Goal: Information Seeking & Learning: Learn about a topic

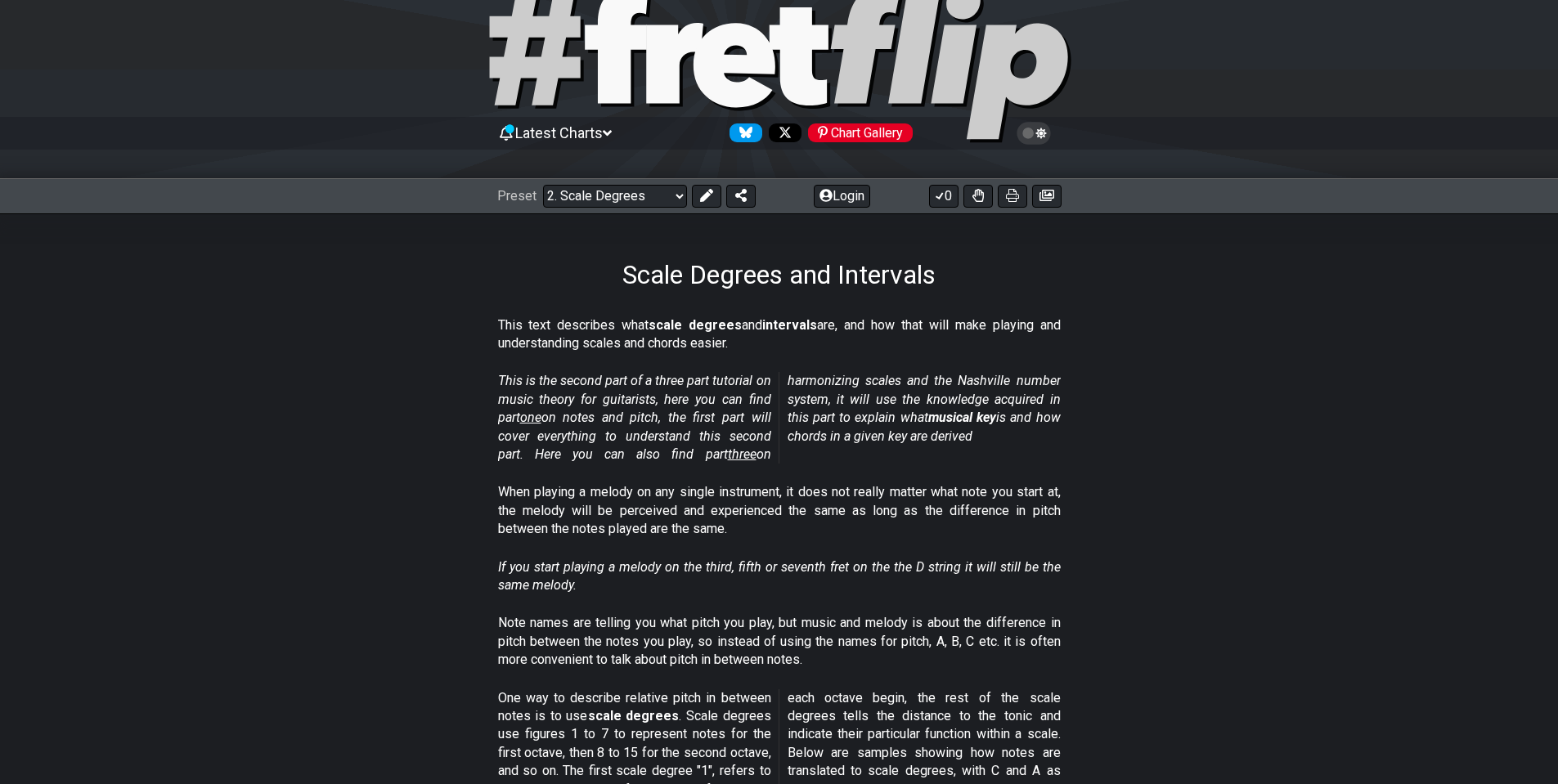
scroll to position [82, 0]
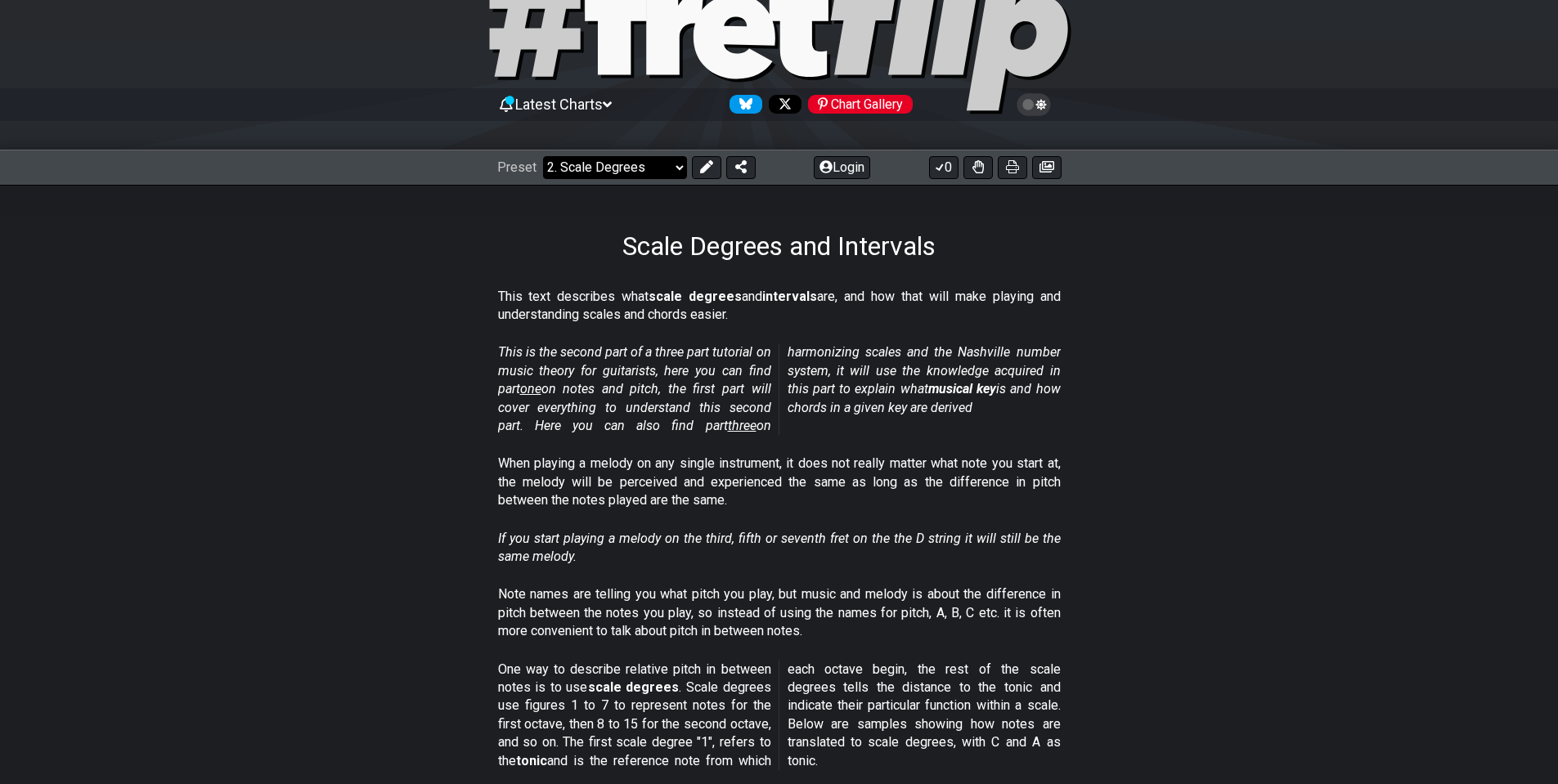
click at [605, 175] on select "Welcome to #fretflip! Initial Preset Custom Preset Minor Pentatonic Major Penta…" at bounding box center [615, 167] width 144 height 23
click at [543, 156] on select "Welcome to #fretflip! Initial Preset Custom Preset Minor Pentatonic Major Penta…" at bounding box center [615, 167] width 144 height 23
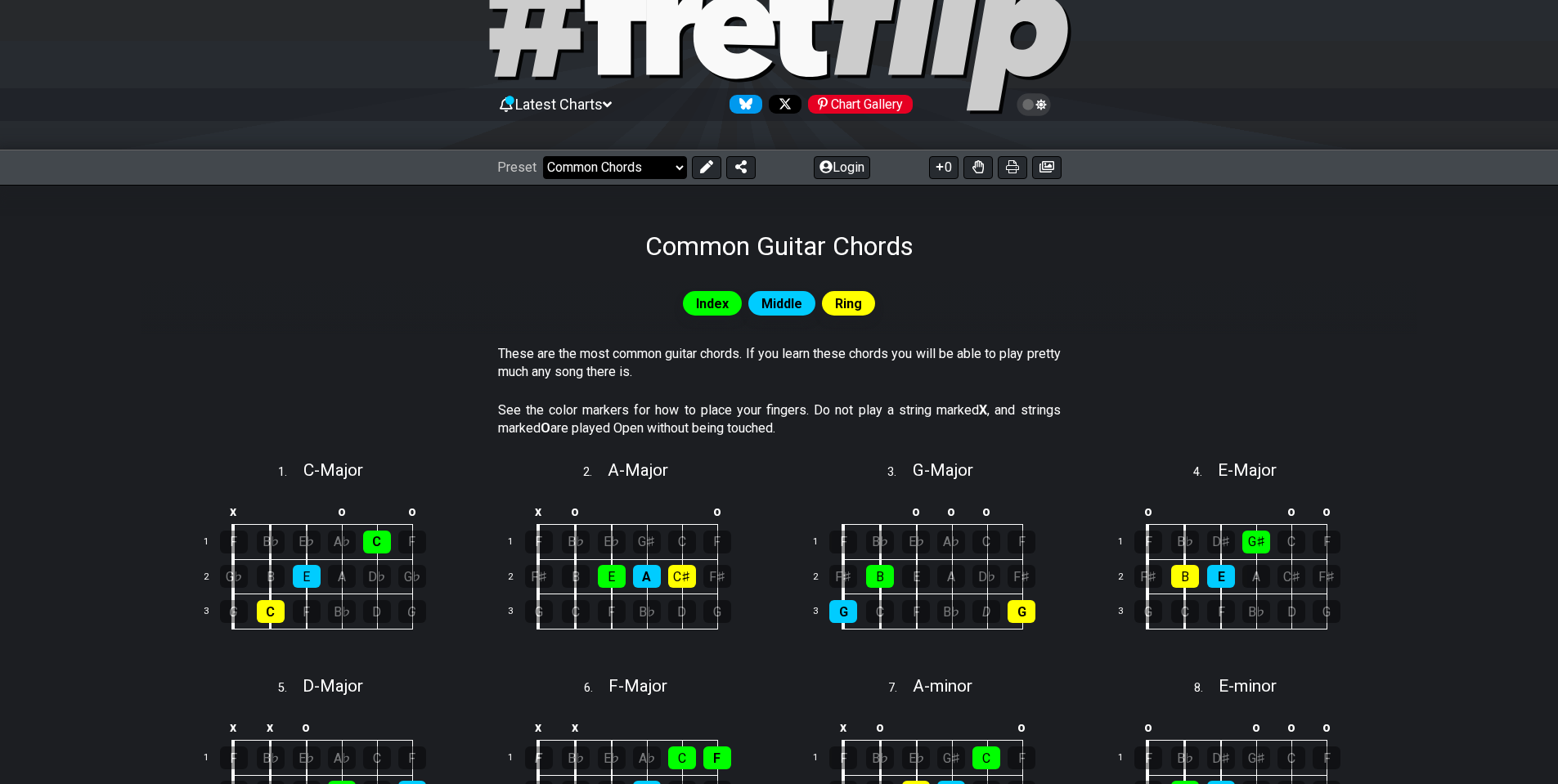
click at [646, 163] on select "Welcome to #fretflip! Initial Preset Custom Preset Minor Pentatonic Major Penta…" at bounding box center [615, 167] width 144 height 23
click at [543, 156] on select "Welcome to #fretflip! Initial Preset Custom Preset Minor Pentatonic Major Penta…" at bounding box center [615, 167] width 144 height 23
select select "/template"
select select "A"
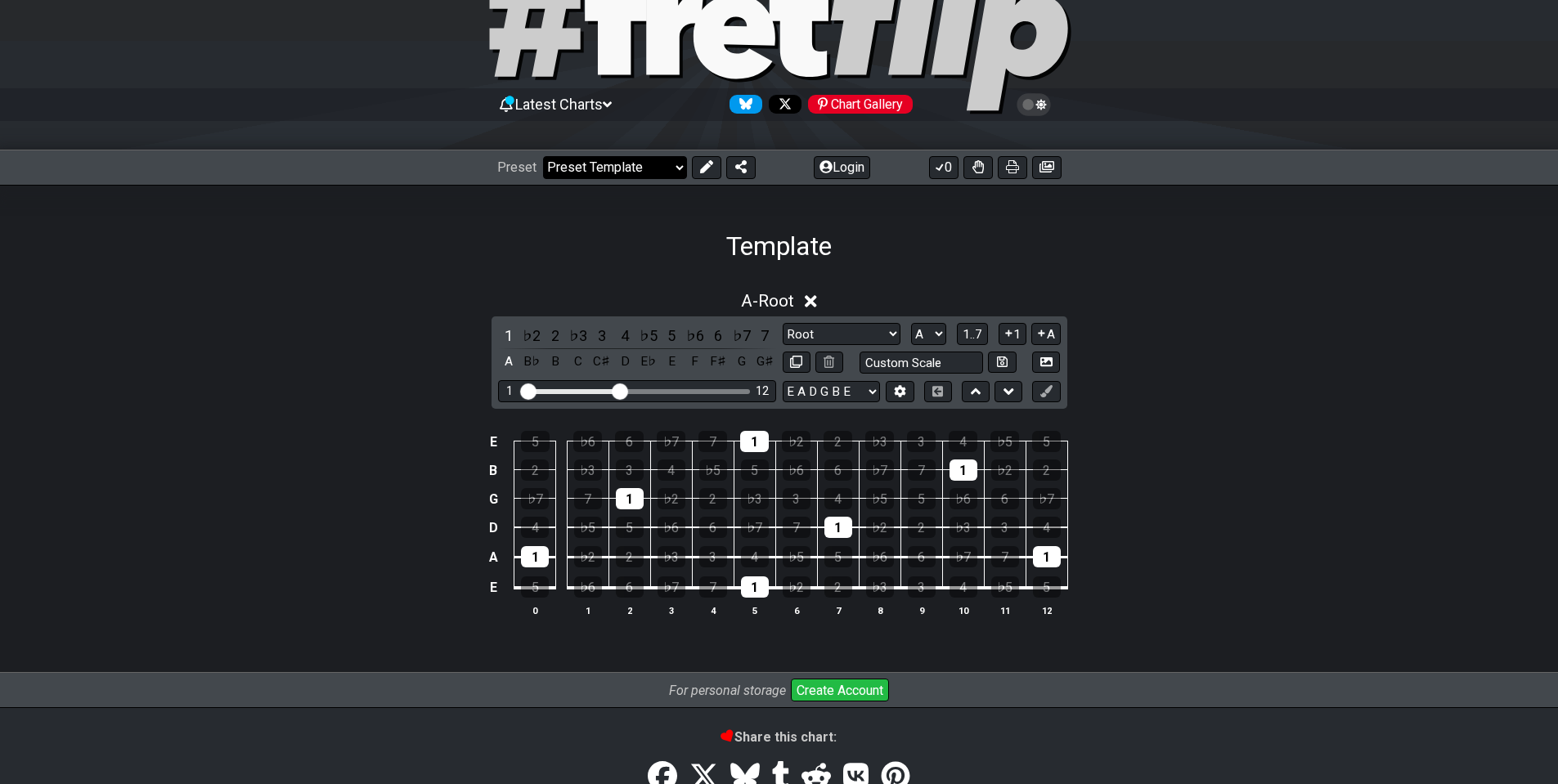
click at [629, 172] on select "Welcome to #fretflip! Initial Preset Custom Preset Minor Pentatonic Major Penta…" at bounding box center [615, 167] width 144 height 23
click at [753, 472] on div "5" at bounding box center [754, 470] width 28 height 21
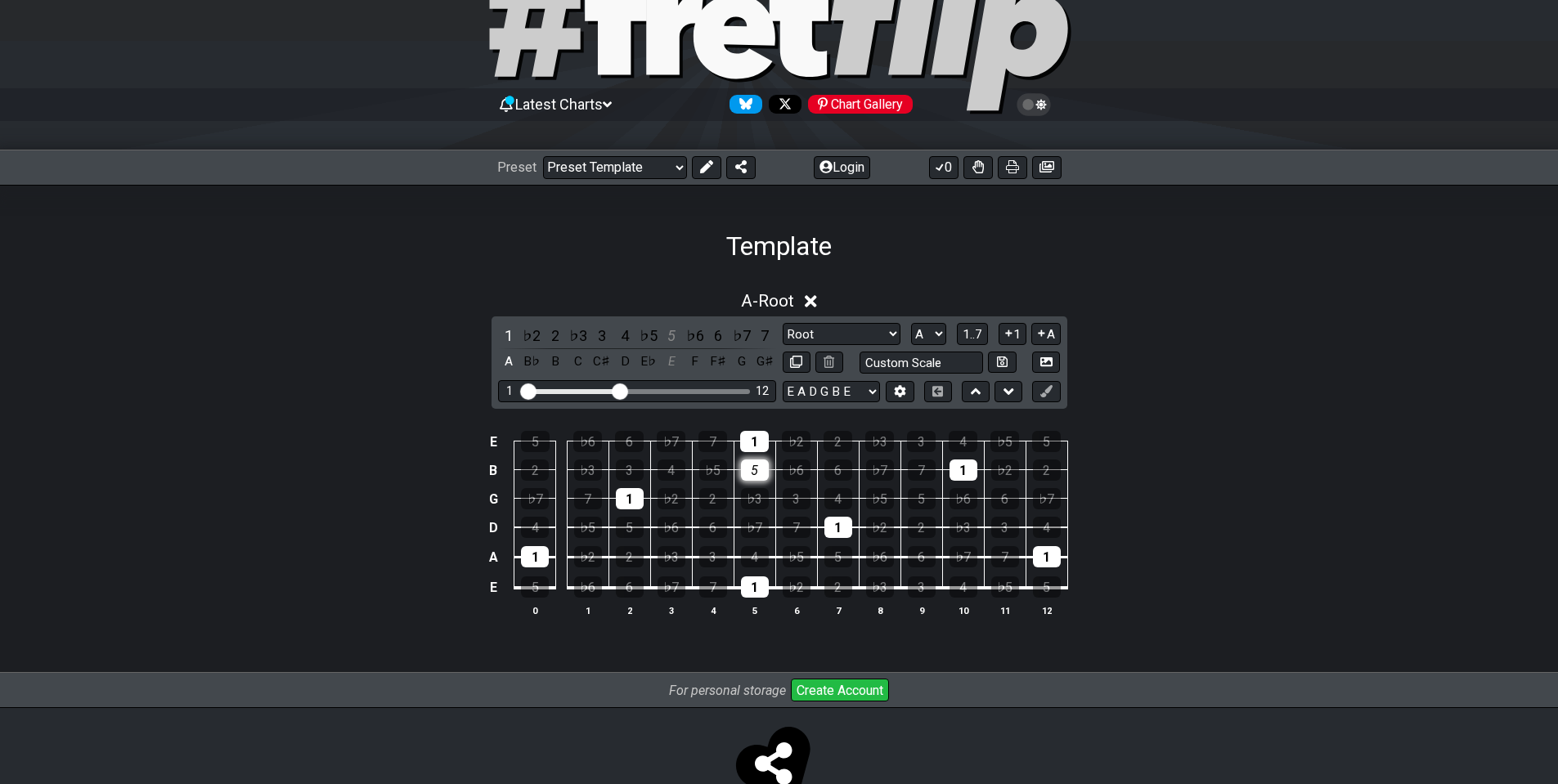
click at [753, 472] on div "5" at bounding box center [754, 470] width 28 height 21
click at [765, 498] on div "♭3" at bounding box center [754, 498] width 28 height 21
click at [764, 504] on div "♭3" at bounding box center [754, 498] width 28 height 21
click at [758, 435] on div "1" at bounding box center [754, 441] width 29 height 21
click at [621, 487] on td "1" at bounding box center [630, 484] width 42 height 29
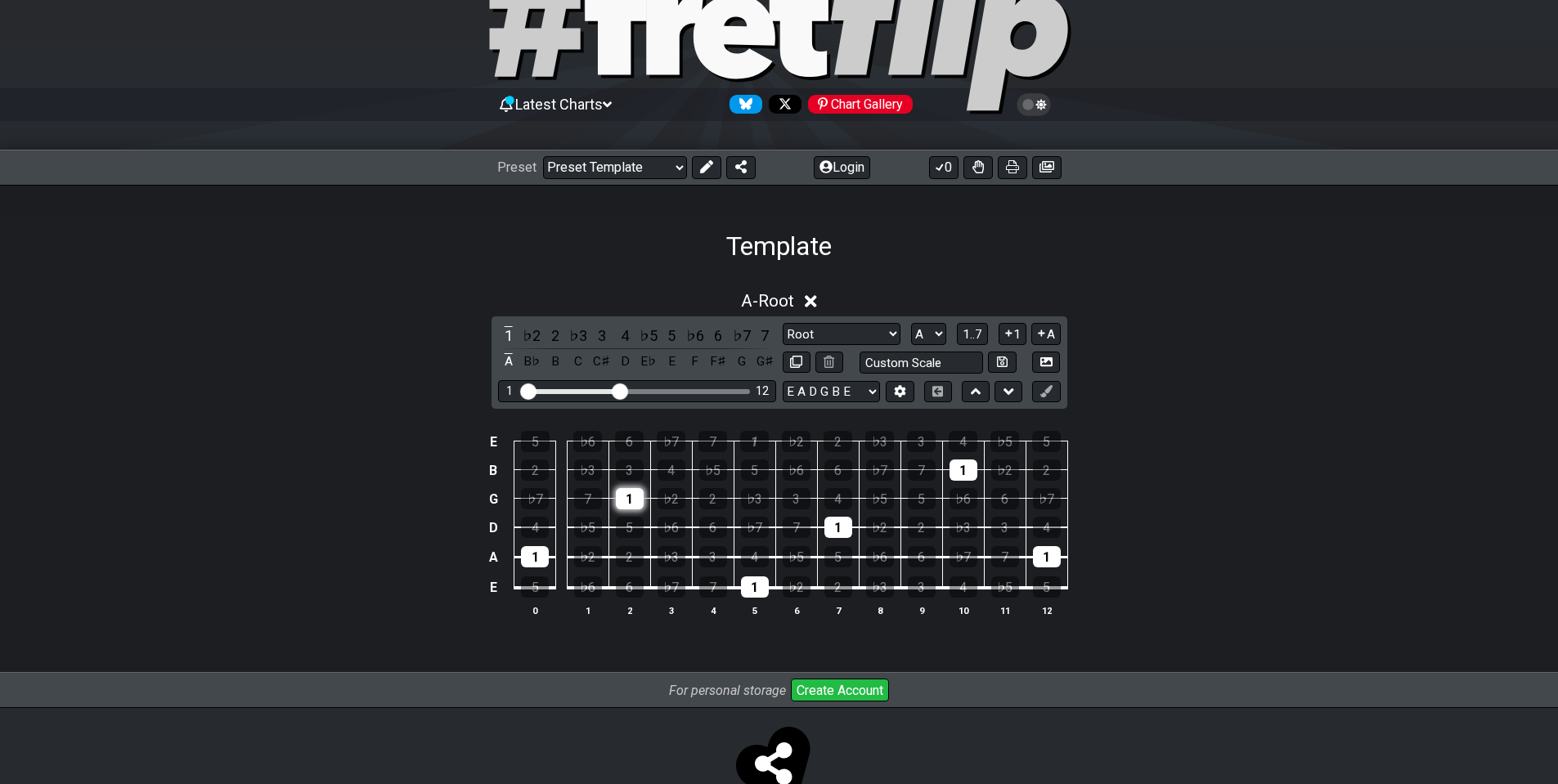
click at [626, 492] on div "1" at bounding box center [630, 498] width 28 height 21
click at [535, 555] on div "1" at bounding box center [535, 556] width 28 height 21
click at [747, 587] on div "1" at bounding box center [754, 587] width 28 height 21
click at [834, 529] on div "1" at bounding box center [838, 527] width 28 height 21
click at [971, 469] on div "1" at bounding box center [964, 470] width 28 height 21
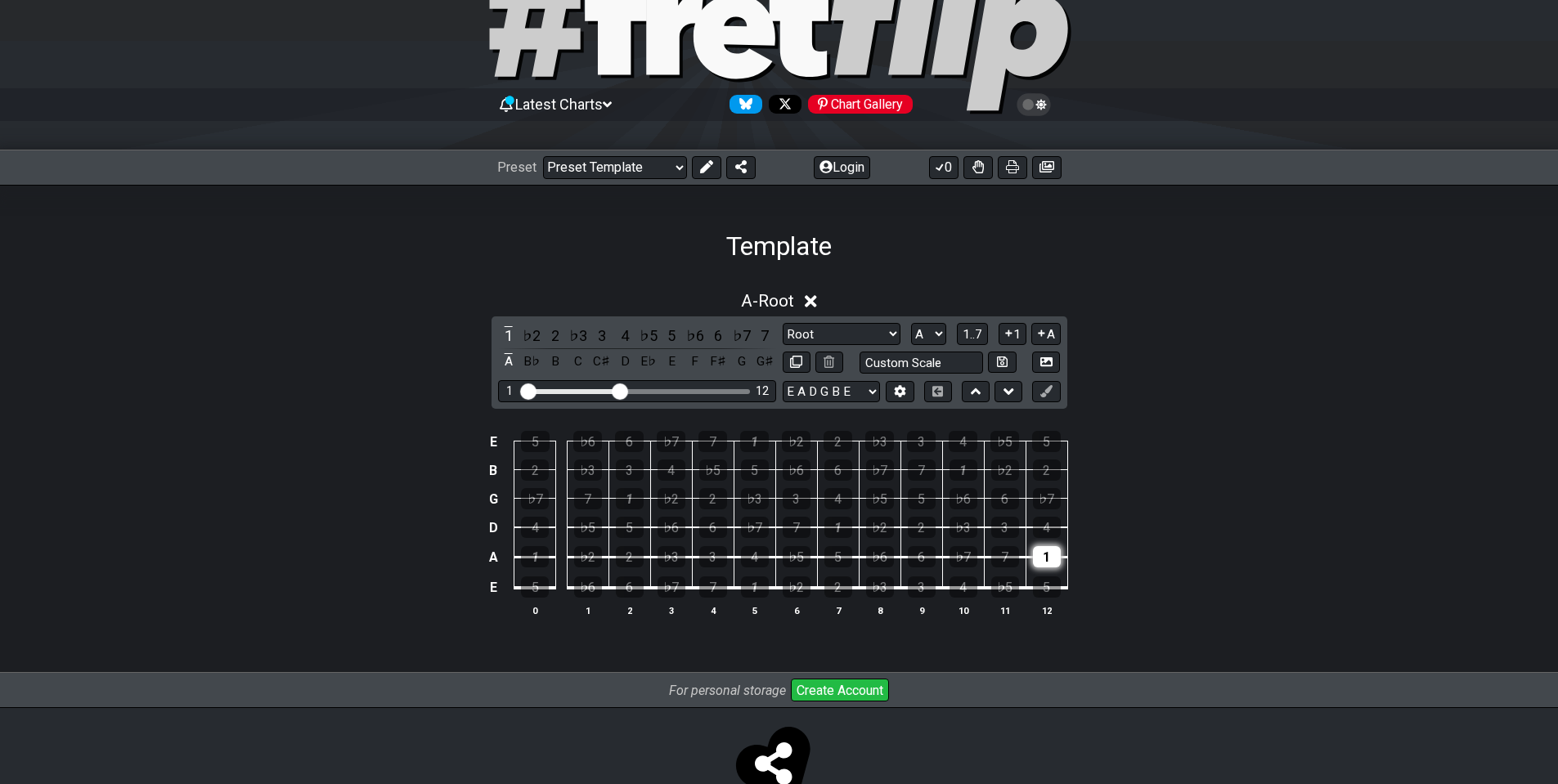
click at [1051, 559] on div "1" at bounding box center [1047, 556] width 28 height 21
click at [823, 339] on select "Root Root Minor Pentatonic Major Pentatonic Minor Blues Major Blues Major / [PE…" at bounding box center [842, 334] width 118 height 22
select select "Minor Pentatonic"
click at [783, 323] on select "Root Root Minor Pentatonic Major Pentatonic Minor Blues Major Blues Major / [PE…" at bounding box center [842, 334] width 118 height 22
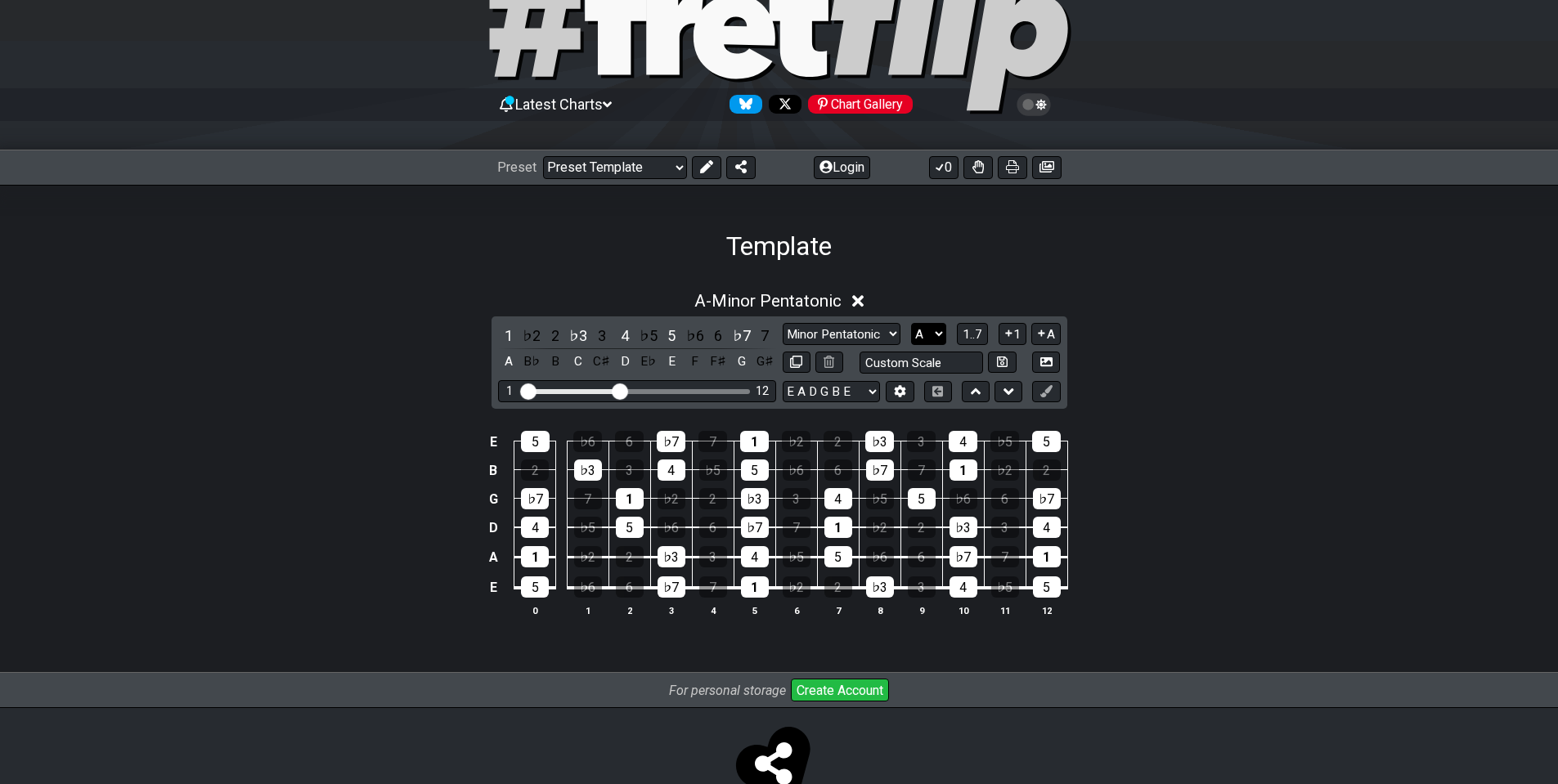
click at [936, 334] on select "A♭ A A♯ B♭ B C C♯ D♭ D D♯ E♭ E F F♯ G♭ G G♯" at bounding box center [929, 334] width 35 height 22
click at [937, 363] on input "text" at bounding box center [922, 362] width 124 height 22
type input "Custom Scale"
click at [929, 342] on select "A♭ A A♯ B♭ B C C♯ D♭ D D♯ E♭ E F F♯ G♭ G G♯" at bounding box center [929, 334] width 35 height 22
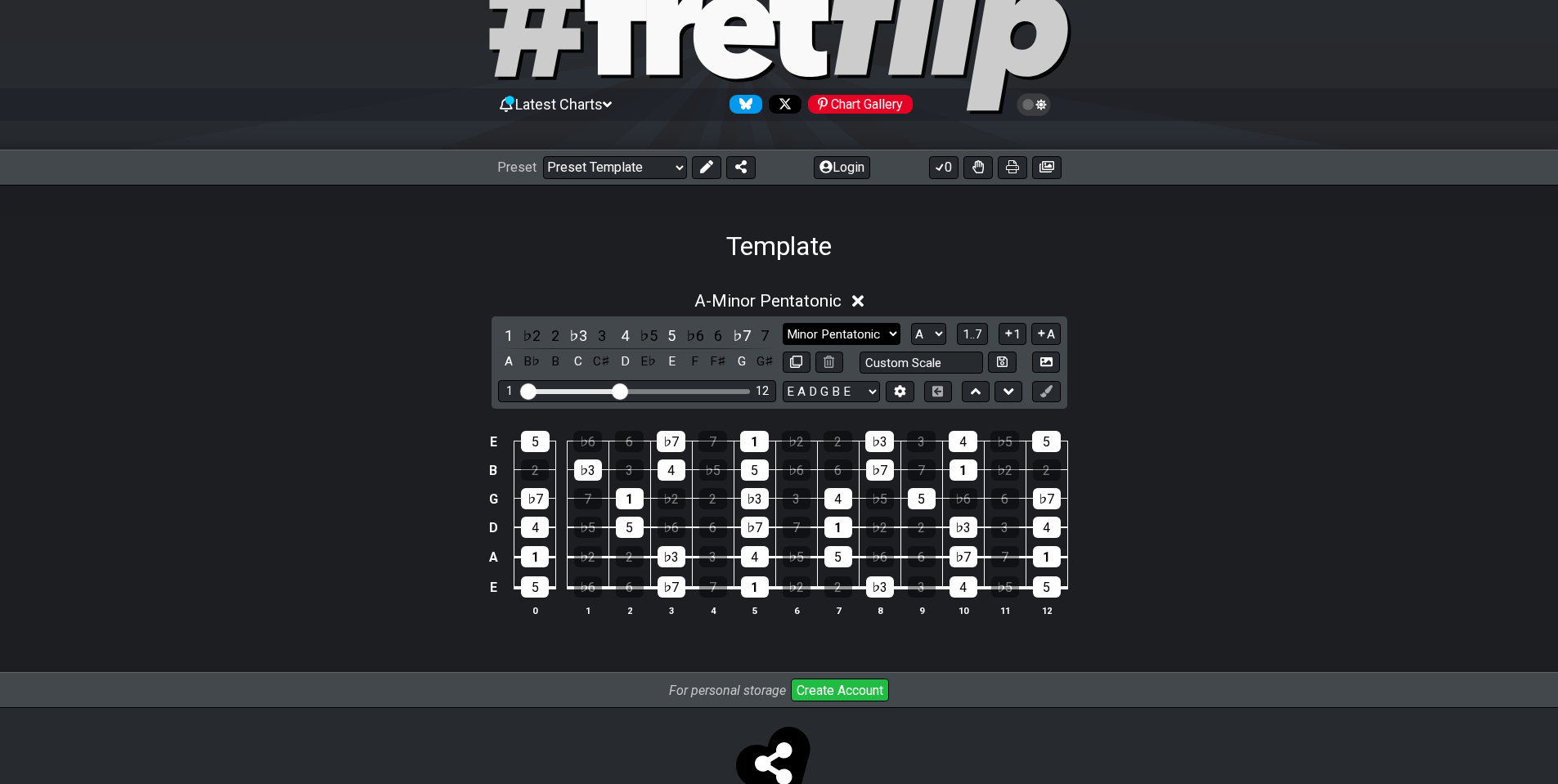
click at [843, 338] on select "Root Root Minor Pentatonic Major Pentatonic Minor Blues Major Blues Major / [PE…" at bounding box center [842, 334] width 118 height 22
click at [783, 323] on select "Root Root Minor Pentatonic Major Pentatonic Minor Blues Major Blues Major / [PE…" at bounding box center [842, 334] width 118 height 22
click at [851, 339] on select "Root Root Minor Pentatonic Major Pentatonic Minor Blues Major Blues Major / [PE…" at bounding box center [842, 334] width 118 height 22
select select "Major Blues"
click at [783, 323] on select "Root Root Minor Pentatonic Major Pentatonic Minor Blues Major Blues Major / [PE…" at bounding box center [842, 334] width 118 height 22
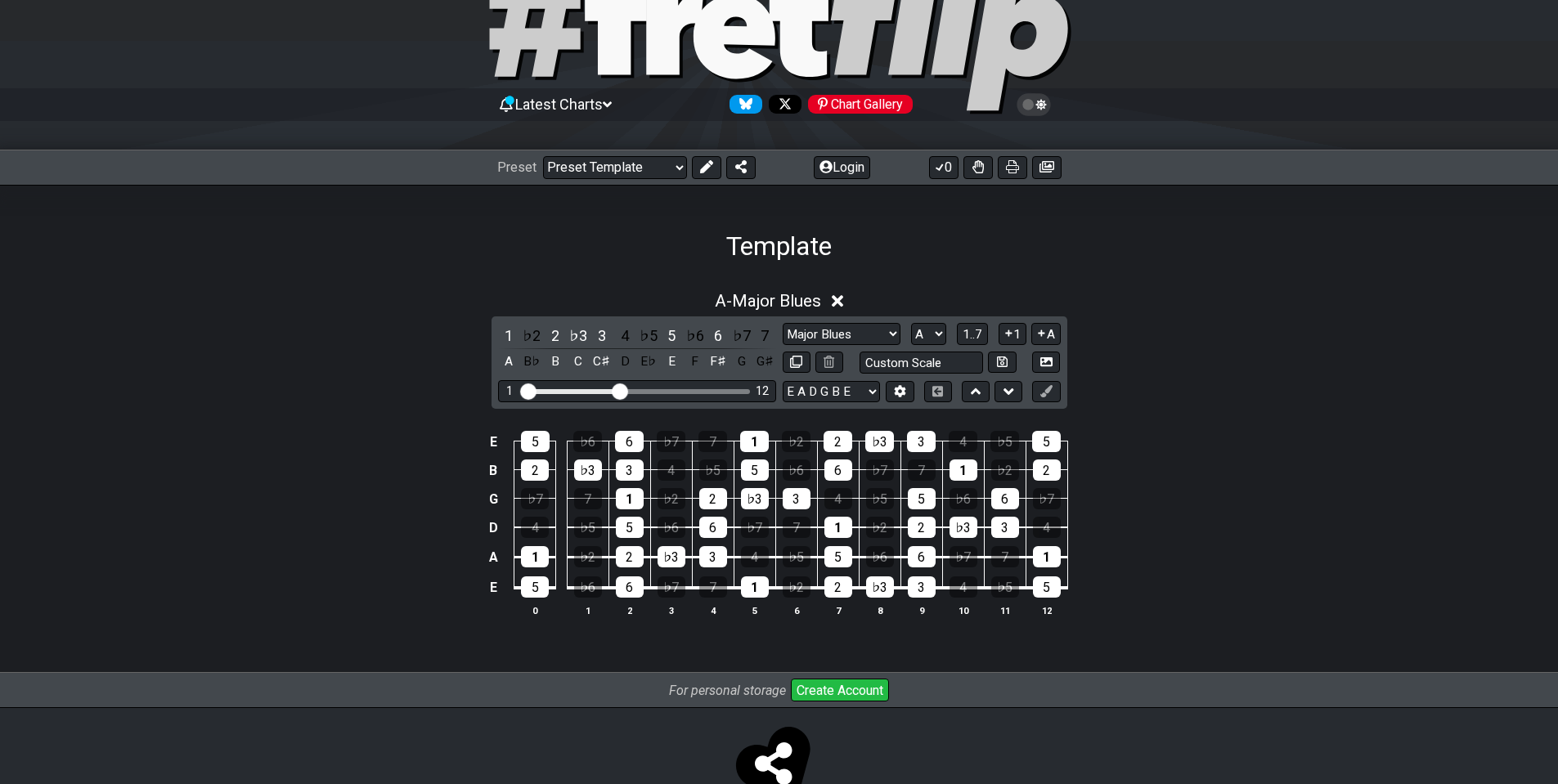
drag, startPoint x: 561, startPoint y: 623, endPoint x: 1080, endPoint y: 613, distance: 519.1
click at [1080, 613] on div "E 5 ♭6 6 ♭7 7 1 ♭2 2 ♭3 3 4 ♭5 5 B 2 ♭3 3 4 ♭5 5 ♭6 6 ♭7 7 1 ♭2 2 G ♭7 7 1 ♭2 2…" at bounding box center [779, 524] width 1276 height 229
click at [837, 327] on select "Root Root Minor Pentatonic Major Pentatonic Minor Blues Major Blues Major / [PE…" at bounding box center [842, 334] width 118 height 22
click at [1190, 482] on div "E 5 ♭6 6 ♭7 7 1 ♭2 2 ♭3 3 4 ♭5 5 B 2 ♭3 3 4 ♭5 5 ♭6 6 ♭7 7 1 ♭2 2 G ♭7 7 1 ♭2 2…" at bounding box center [779, 524] width 1276 height 229
click at [621, 178] on select "Welcome to #fretflip! Initial Preset Custom Preset Minor Pentatonic Major Penta…" at bounding box center [615, 167] width 144 height 23
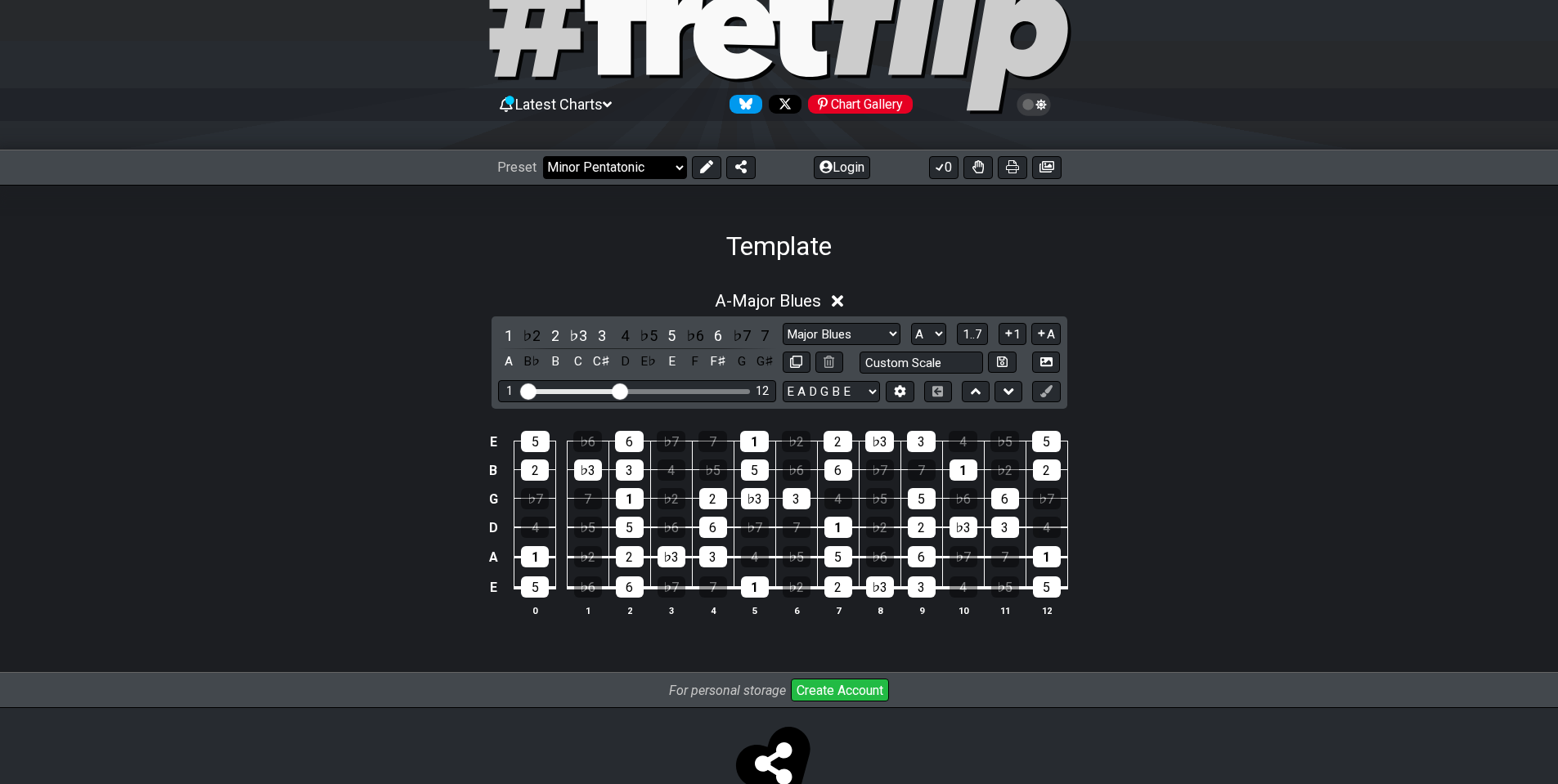
click at [543, 156] on select "Welcome to #fretflip! Initial Preset Custom Preset Minor Pentatonic Major Penta…" at bounding box center [615, 167] width 144 height 23
select select "/template"
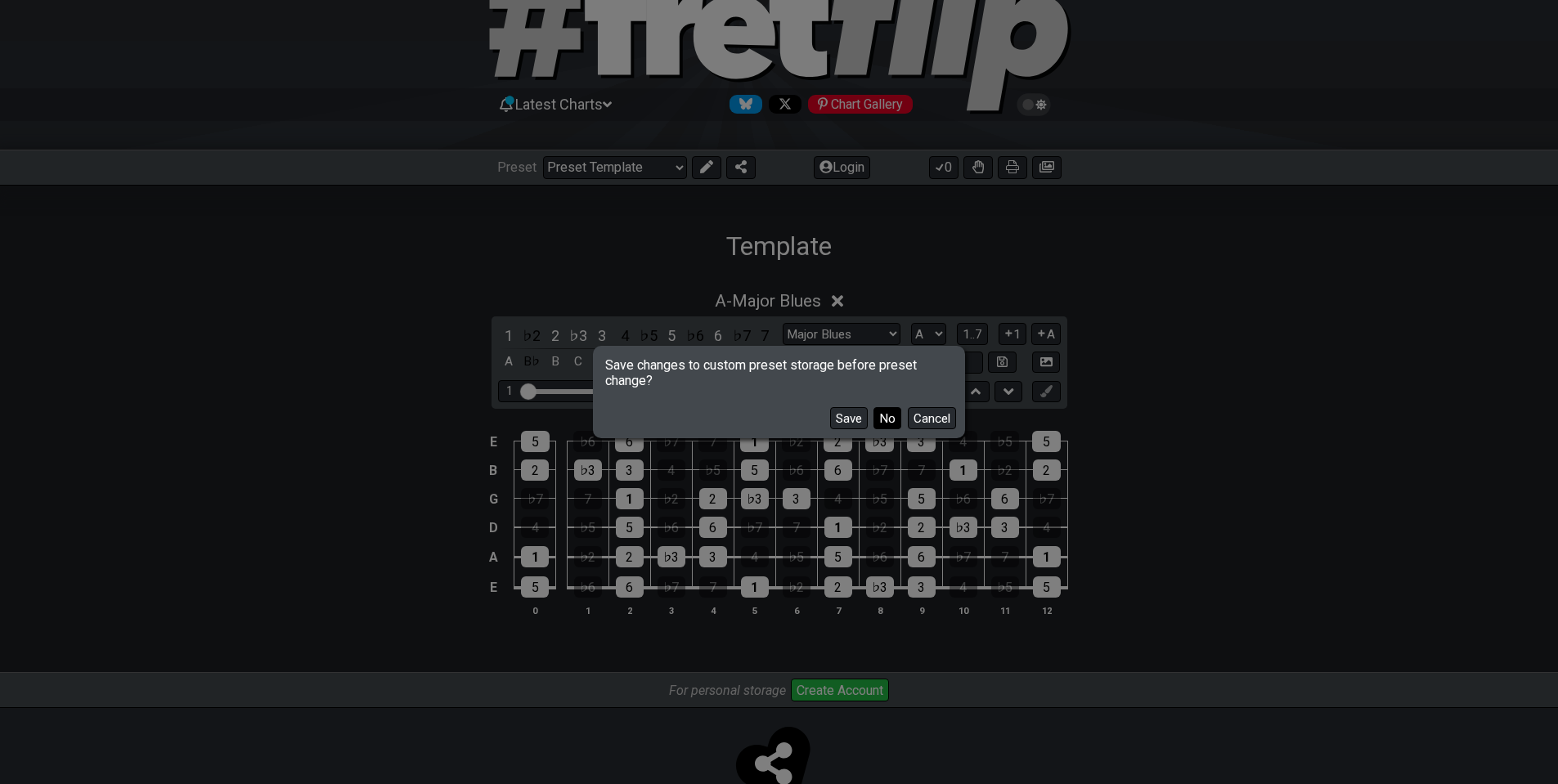
click at [896, 423] on button "No" at bounding box center [887, 418] width 28 height 22
select select "C"
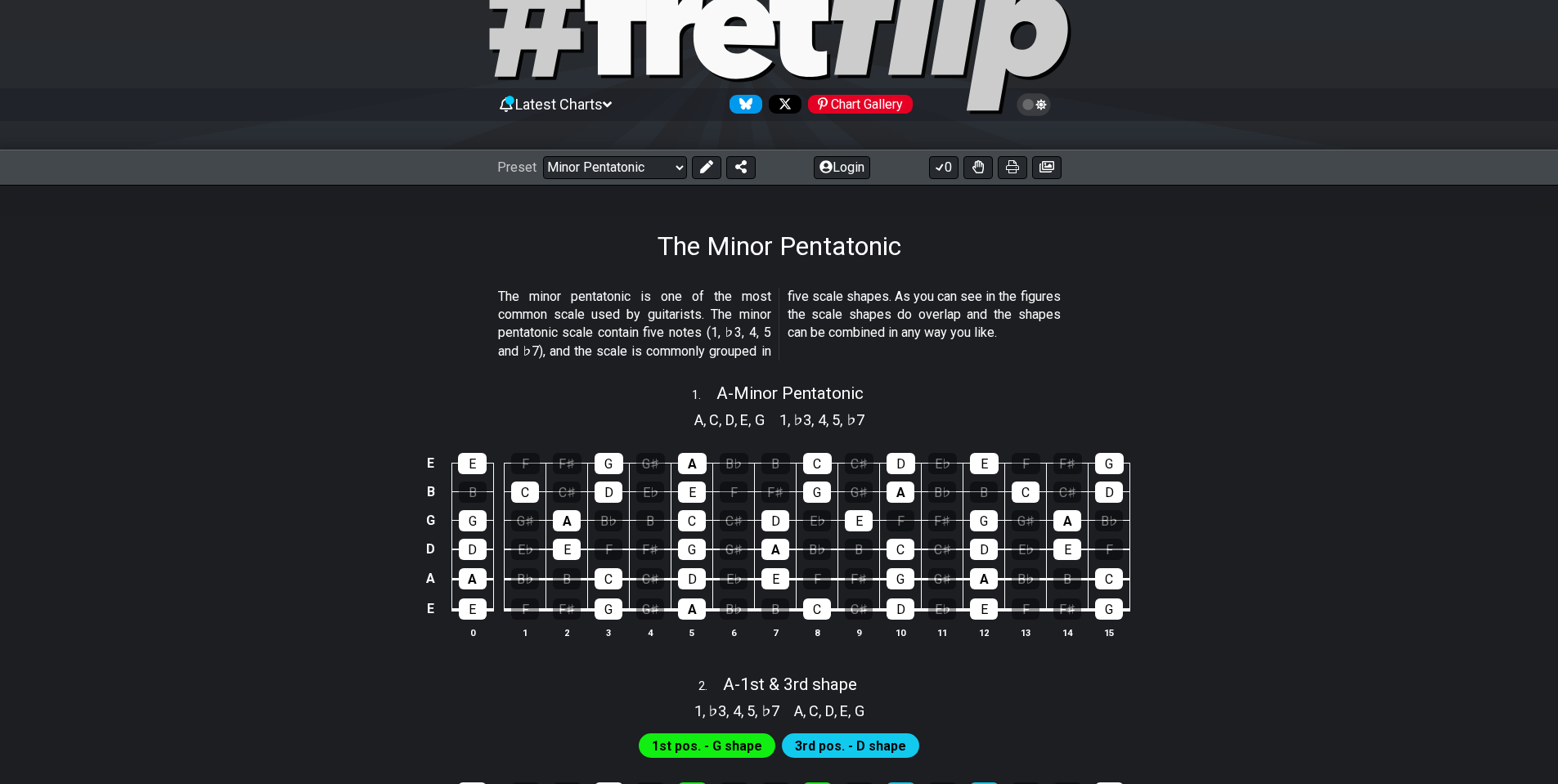
drag, startPoint x: 589, startPoint y: 293, endPoint x: 626, endPoint y: 301, distance: 37.9
click at [626, 301] on p "The minor pentatonic is one of the most common scale used by guitarists. The mi…" at bounding box center [779, 324] width 562 height 74
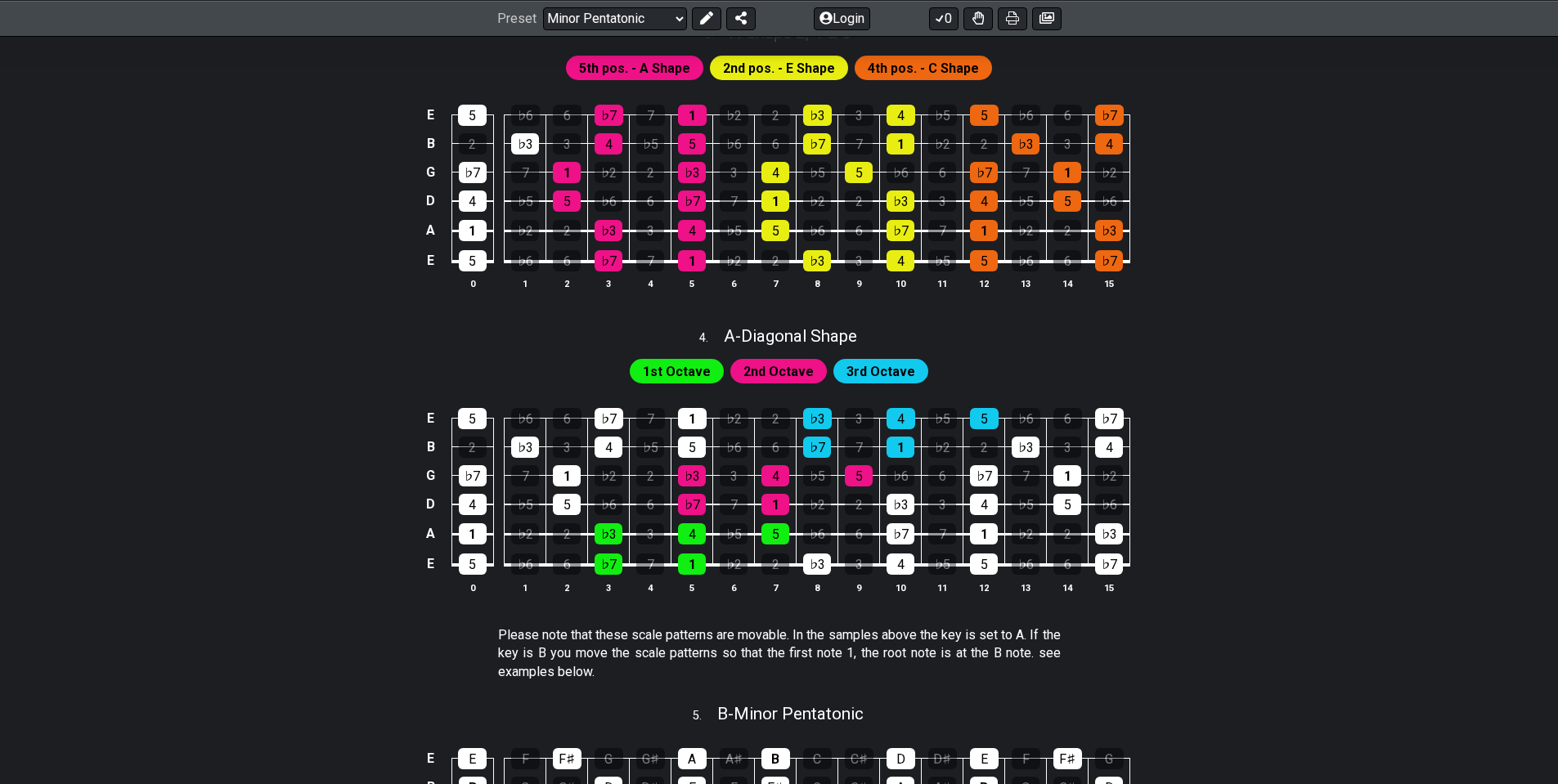
scroll to position [1308, 0]
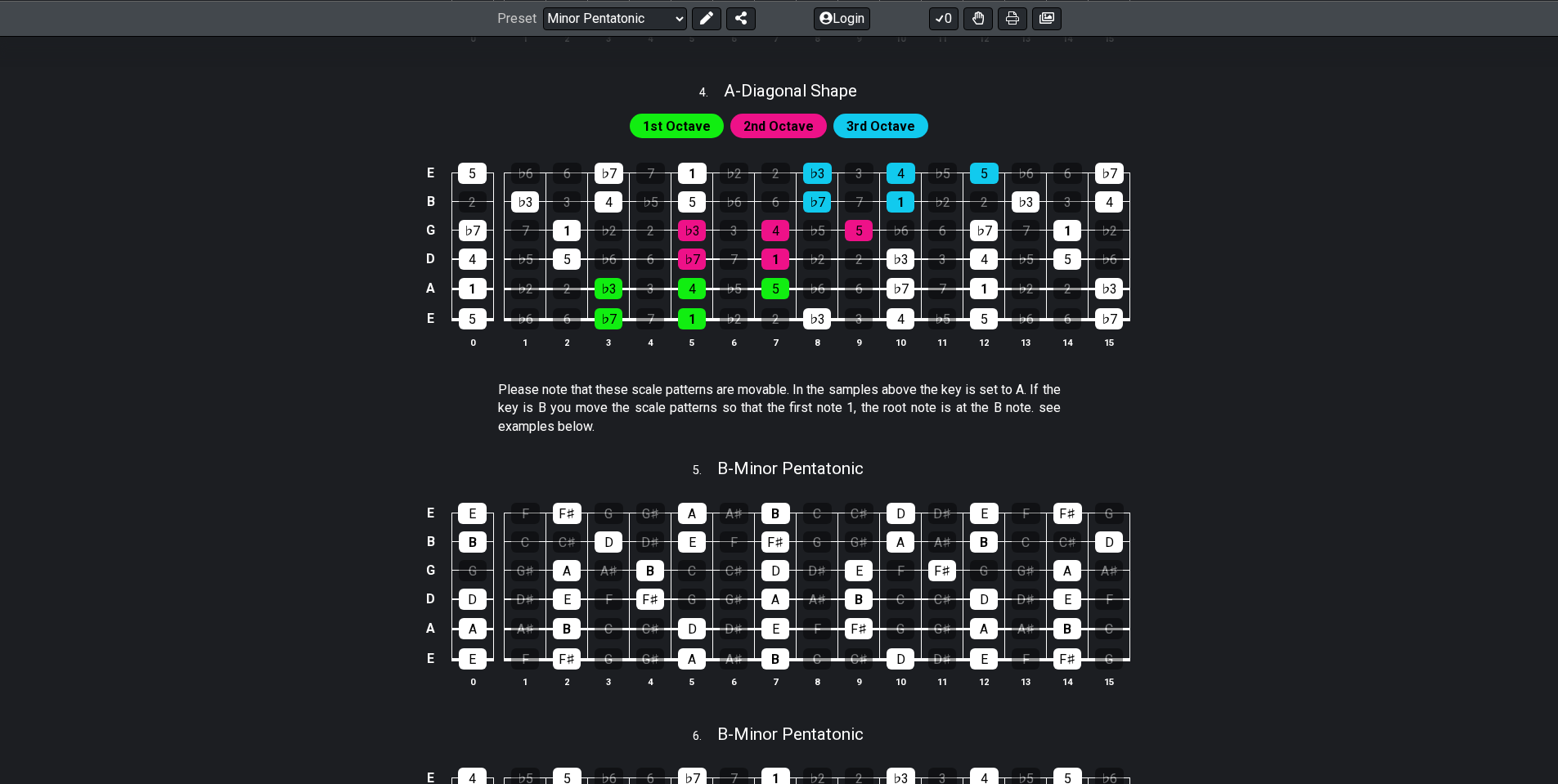
drag, startPoint x: 927, startPoint y: 391, endPoint x: 967, endPoint y: 402, distance: 41.5
click at [967, 402] on p "Please note that these scale patterns are movable. In the samples above the key…" at bounding box center [779, 408] width 562 height 55
drag, startPoint x: 896, startPoint y: 393, endPoint x: 951, endPoint y: 397, distance: 55.1
click at [951, 397] on p "Please note that these scale patterns are movable. In the samples above the key…" at bounding box center [779, 408] width 562 height 55
drag, startPoint x: 647, startPoint y: 413, endPoint x: 693, endPoint y: 409, distance: 46.2
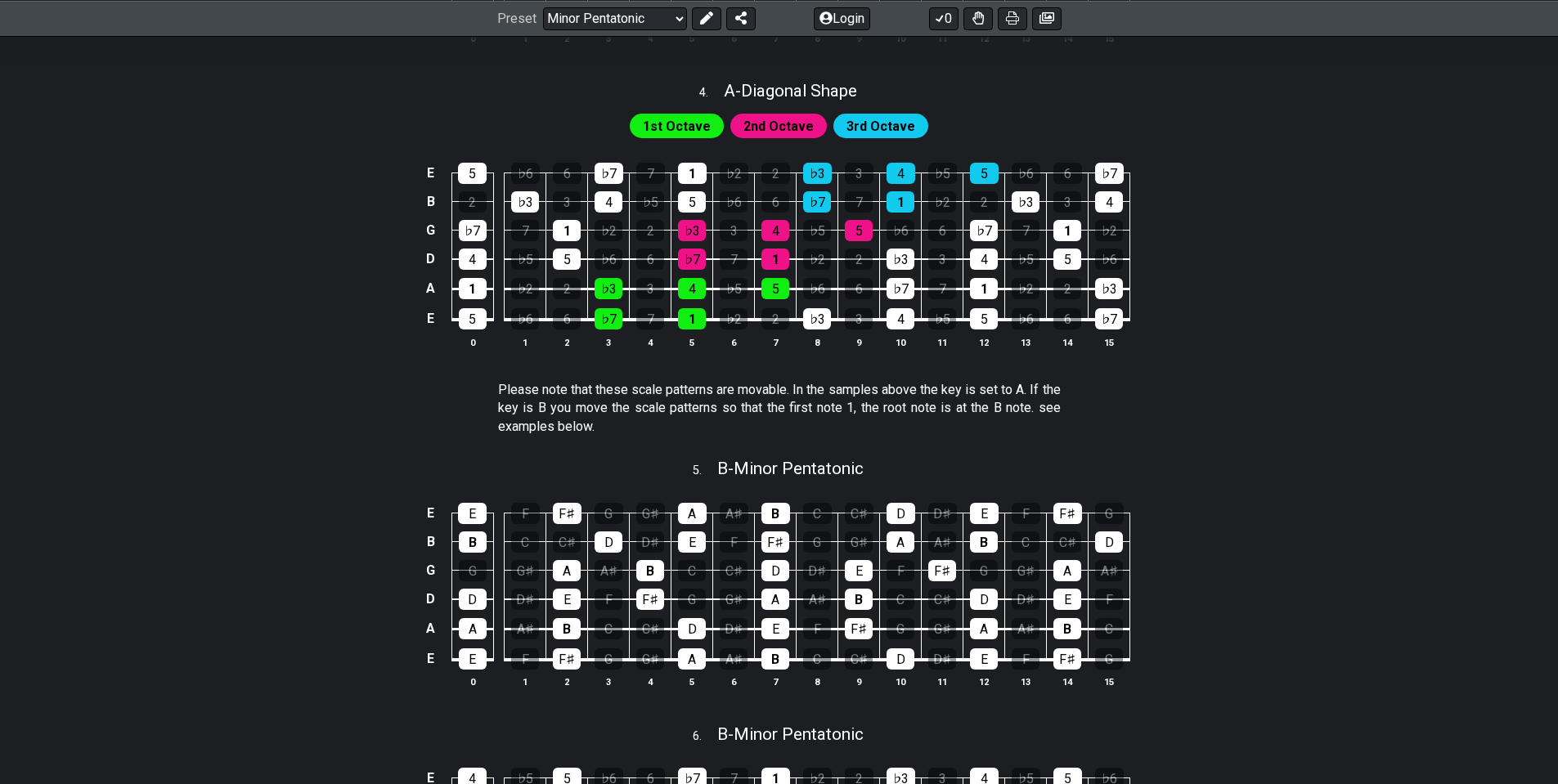
click at [693, 409] on p "Please note that these scale patterns are movable. In the samples above the key…" at bounding box center [779, 408] width 562 height 55
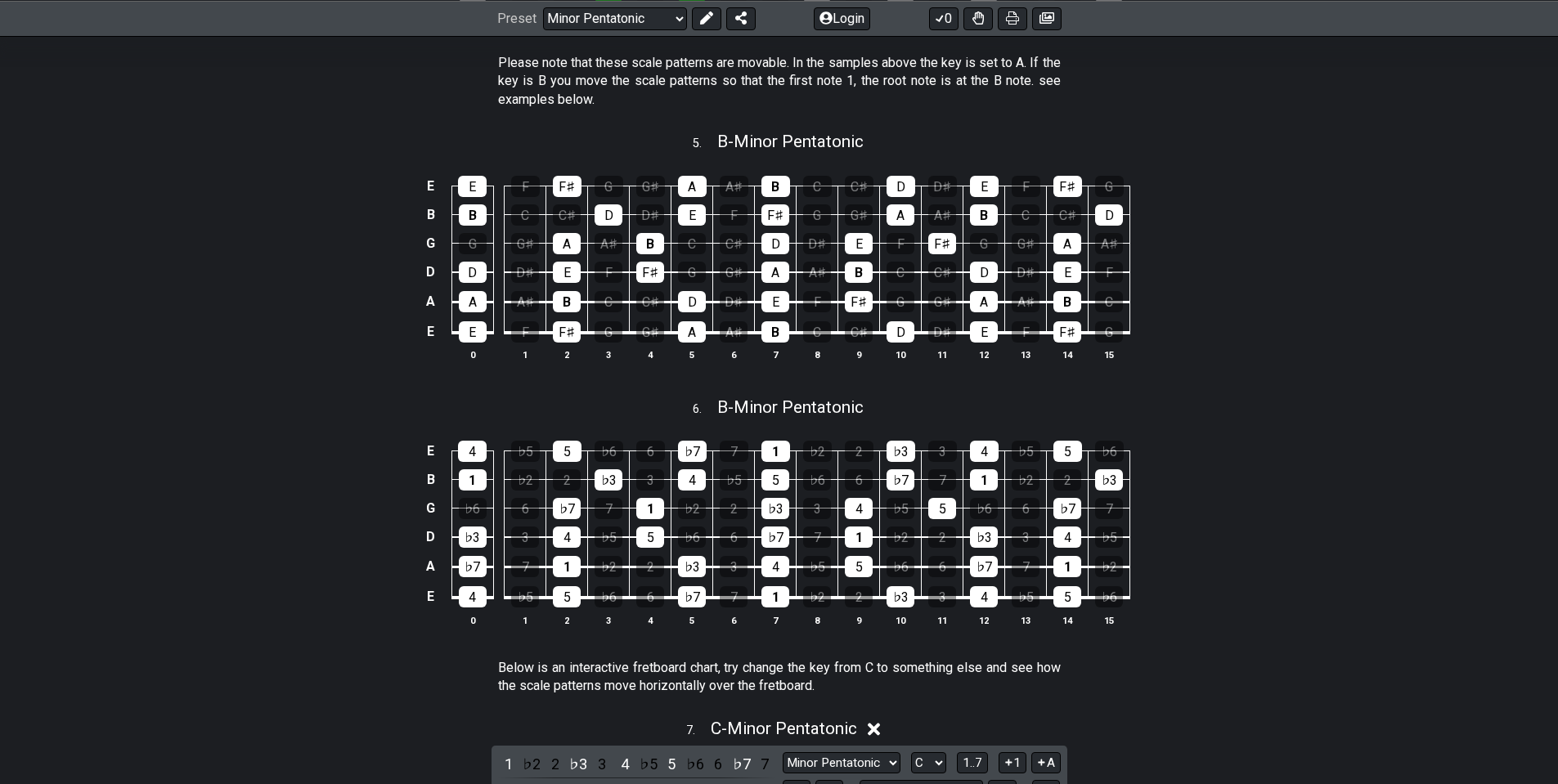
scroll to position [1962, 0]
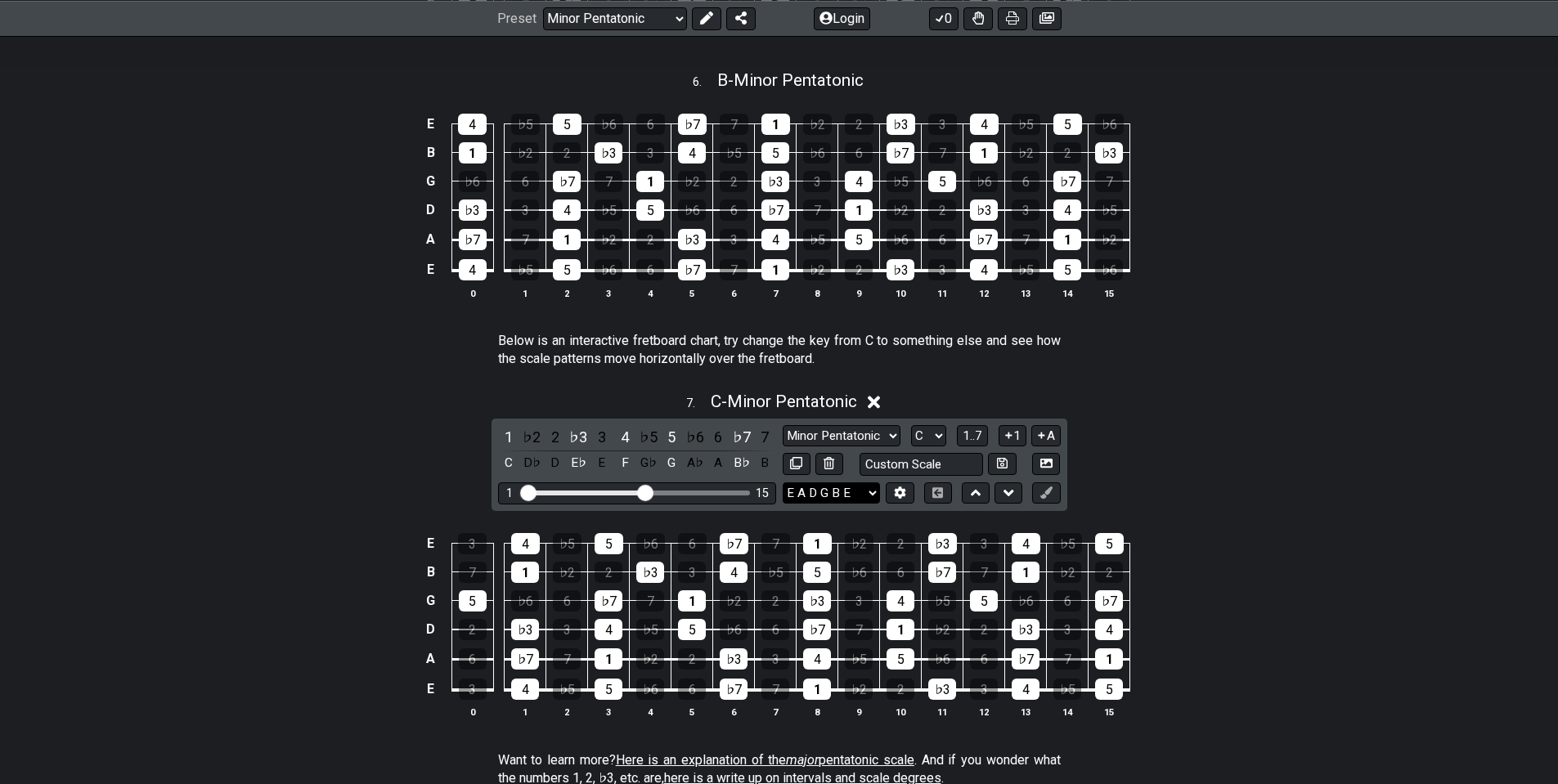
click at [831, 482] on select "E A D G B E E A D G B E E A D G B E B E A D F♯ B A D G C E A D A D G B E E♭ A♭ …" at bounding box center [832, 493] width 98 height 22
drag, startPoint x: 1260, startPoint y: 353, endPoint x: 1191, endPoint y: 366, distance: 70.2
click at [1260, 353] on section "Below is an interactive fretboard chart, try change the key from C to something…" at bounding box center [779, 353] width 1276 height 56
click at [819, 494] on select "E A D G B E E A D G B E E A D G B E B E A D F♯ B A D G C E A D A D G B E E♭ A♭ …" at bounding box center [832, 493] width 98 height 22
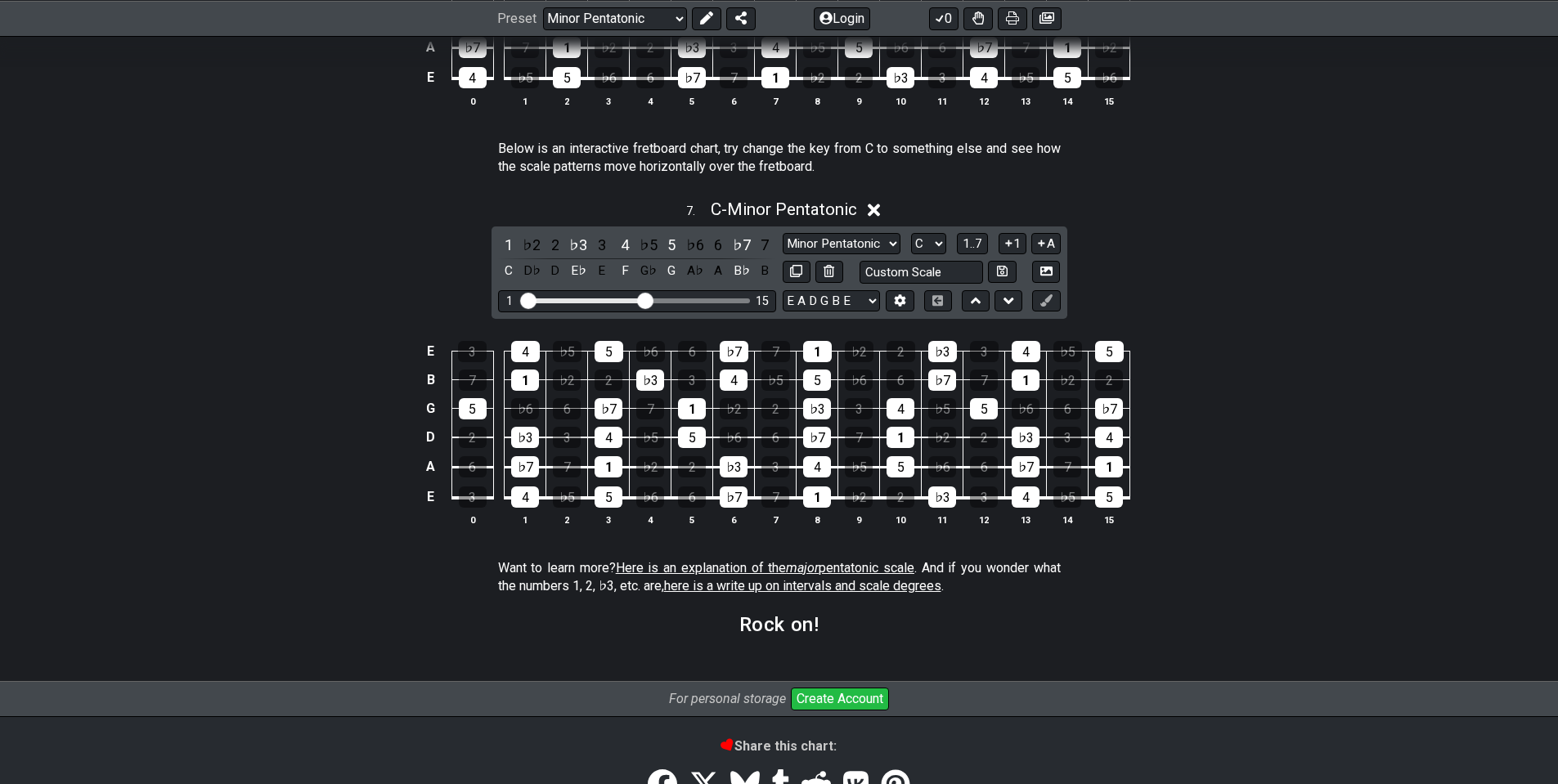
scroll to position [2207, 0]
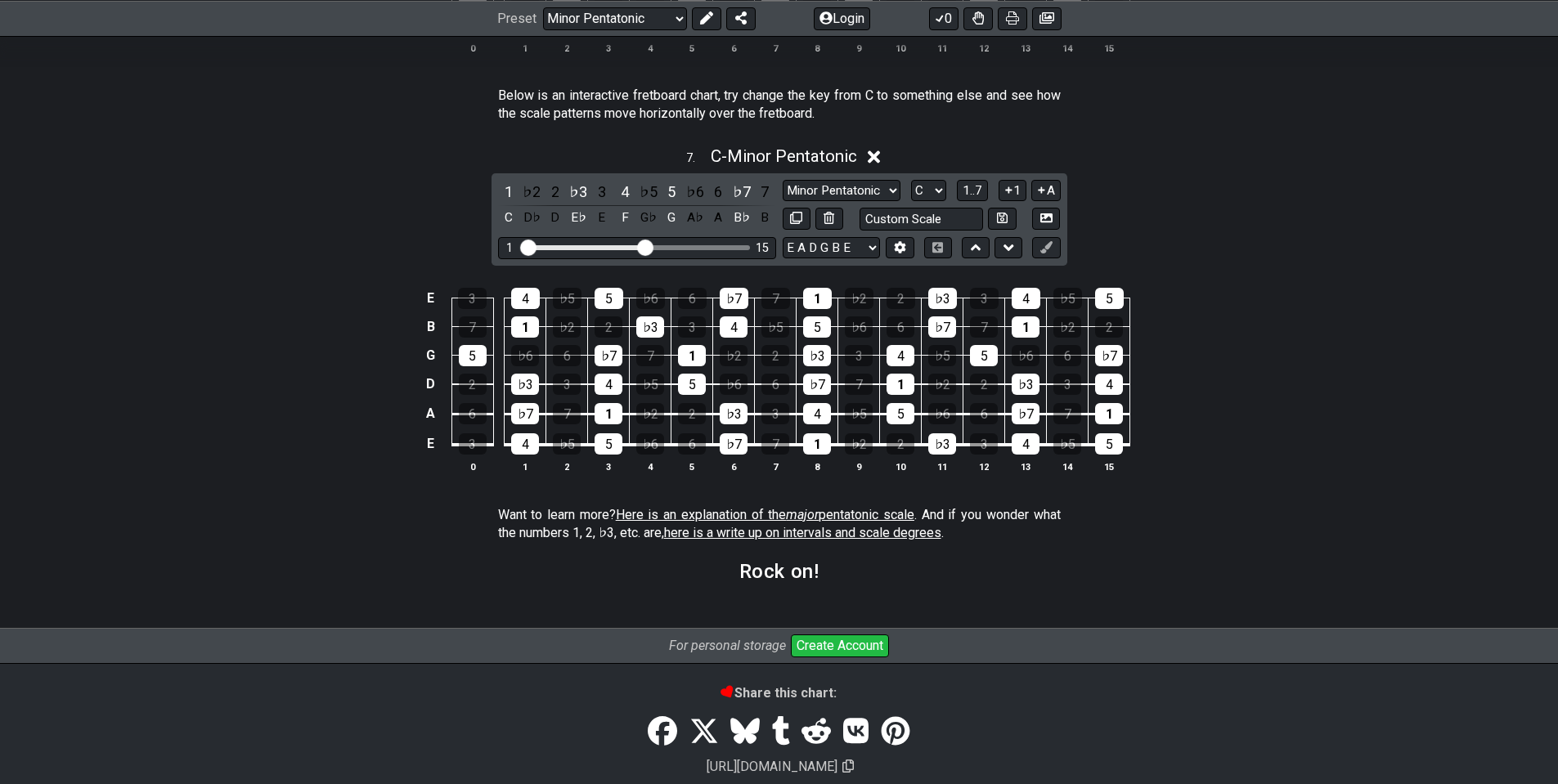
click at [799, 531] on span "here is a write up on intervals and scale degrees" at bounding box center [803, 533] width 277 height 15
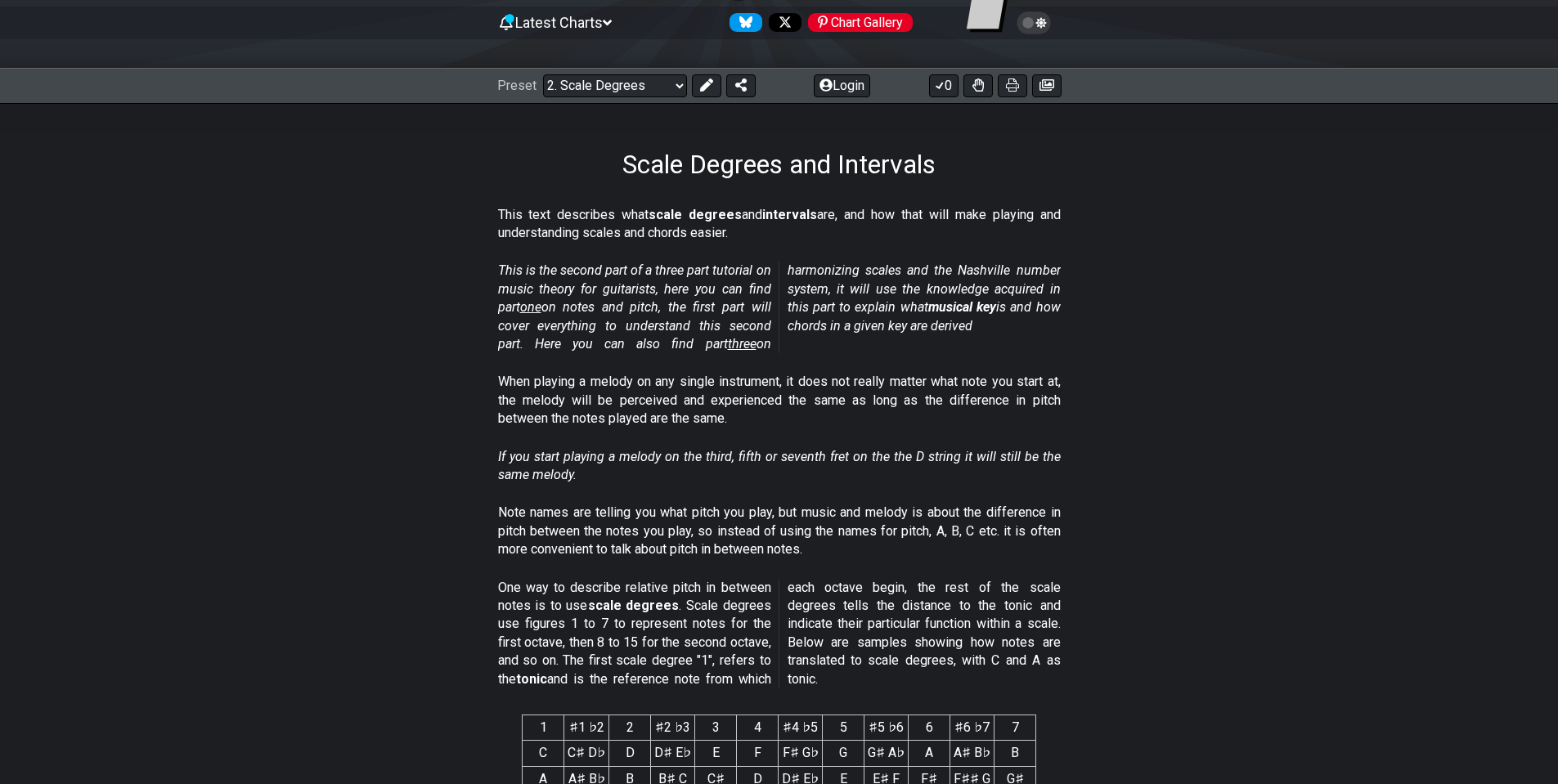
scroll to position [245, 0]
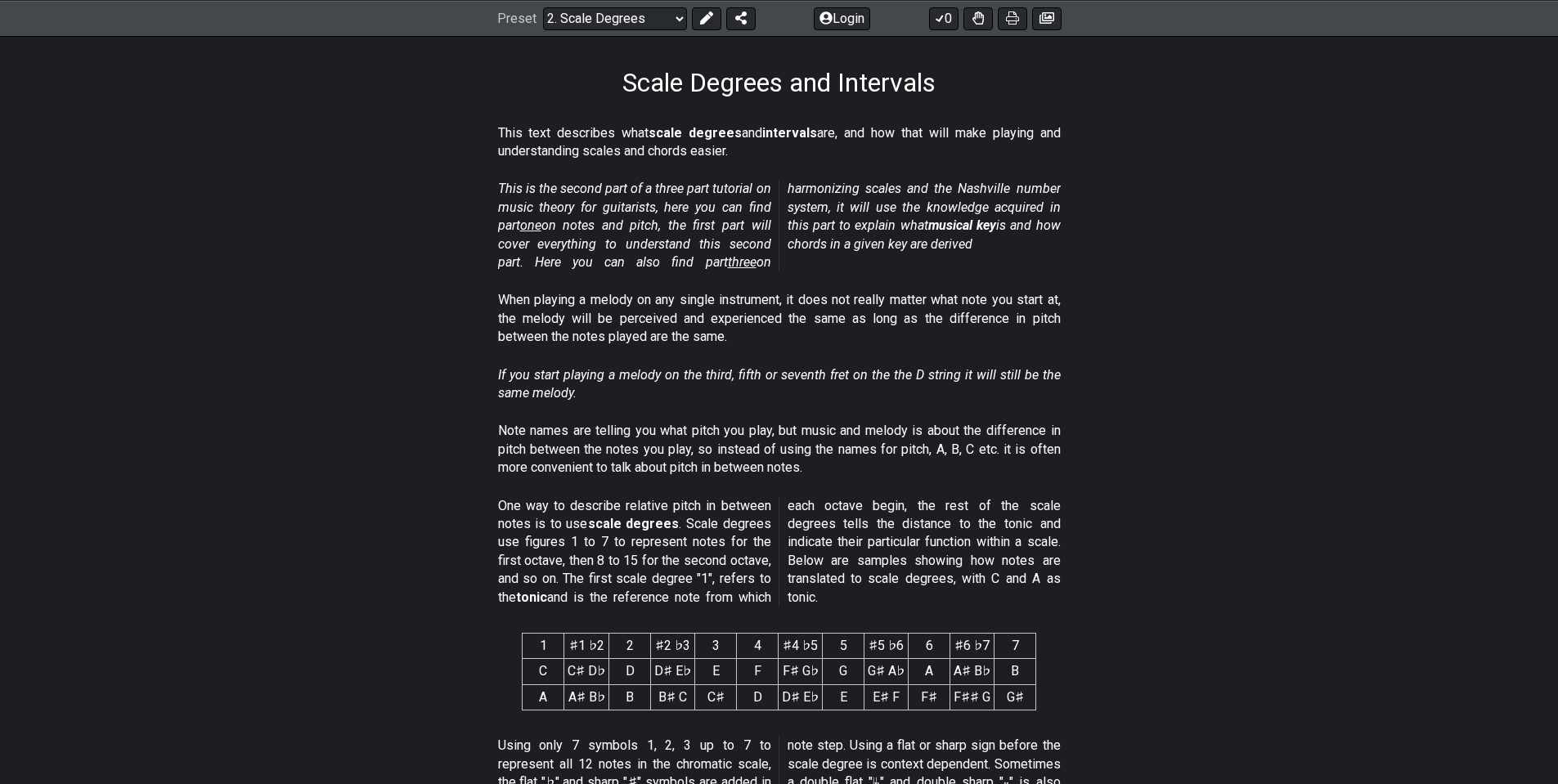
drag, startPoint x: 675, startPoint y: 181, endPoint x: 715, endPoint y: 187, distance: 40.4
click at [715, 187] on em "This is the second part of a three part tutorial on music theory for guitarists…" at bounding box center [779, 225] width 562 height 89
drag, startPoint x: 547, startPoint y: 223, endPoint x: 521, endPoint y: 224, distance: 26.0
click at [521, 224] on em "This is the second part of a three part tutorial on music theory for guitarists…" at bounding box center [779, 225] width 562 height 89
drag, startPoint x: 535, startPoint y: 223, endPoint x: 515, endPoint y: 224, distance: 20.0
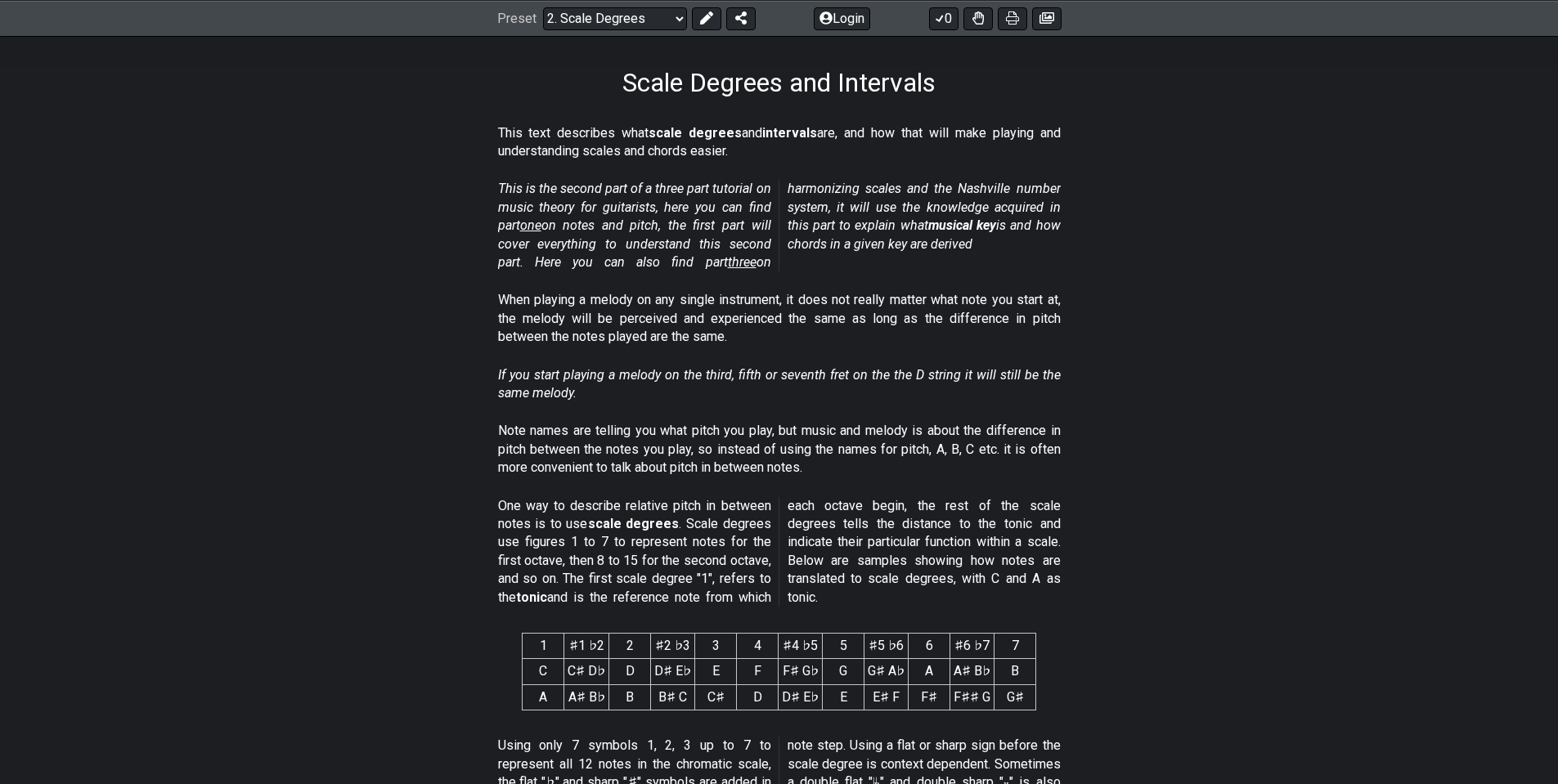
click at [515, 224] on em "This is the second part of a three part tutorial on music theory for guitarists…" at bounding box center [779, 225] width 562 height 89
click at [529, 224] on span "one" at bounding box center [531, 225] width 21 height 15
select select "/musical-notes-explained"
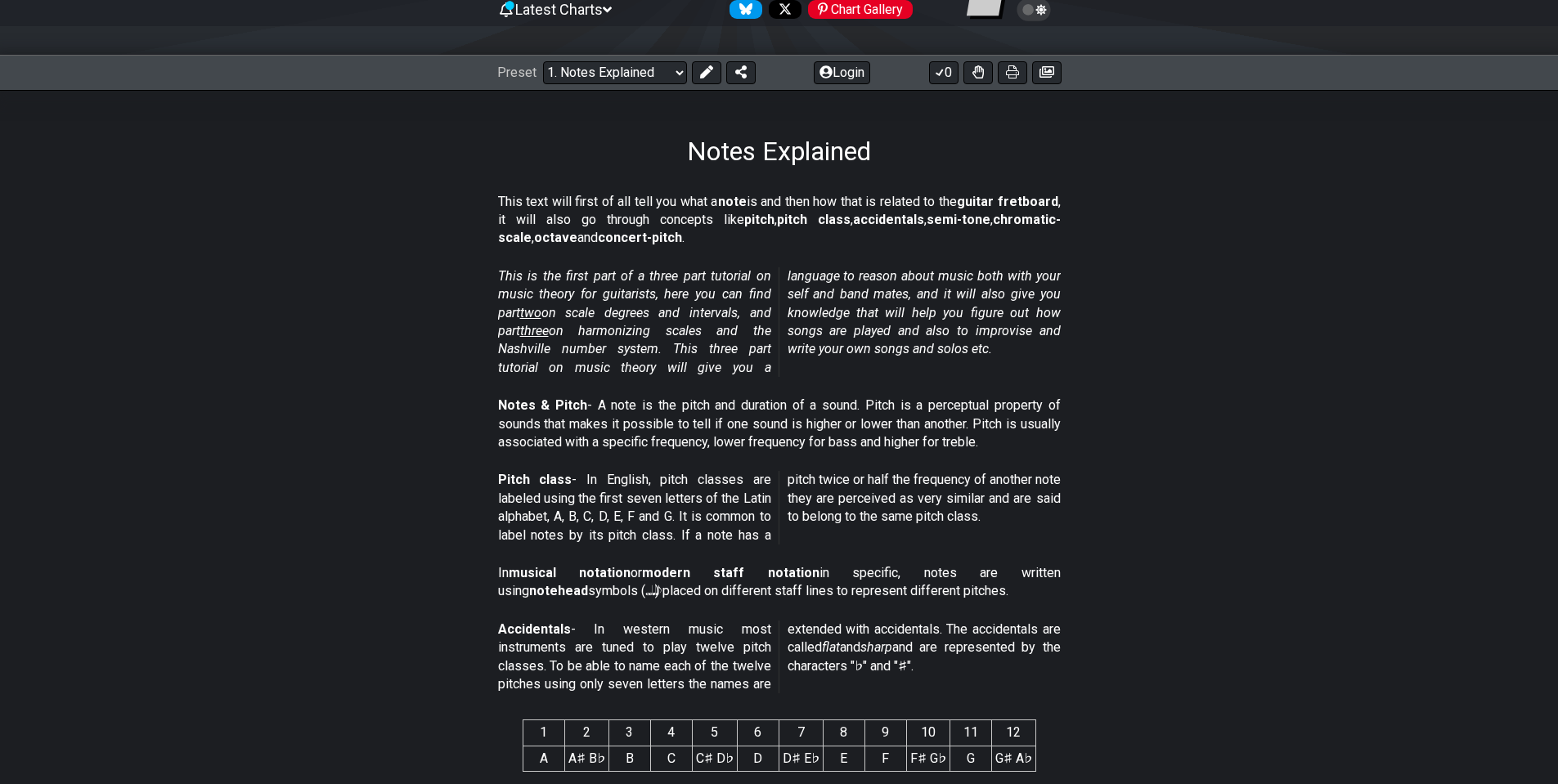
scroll to position [82, 0]
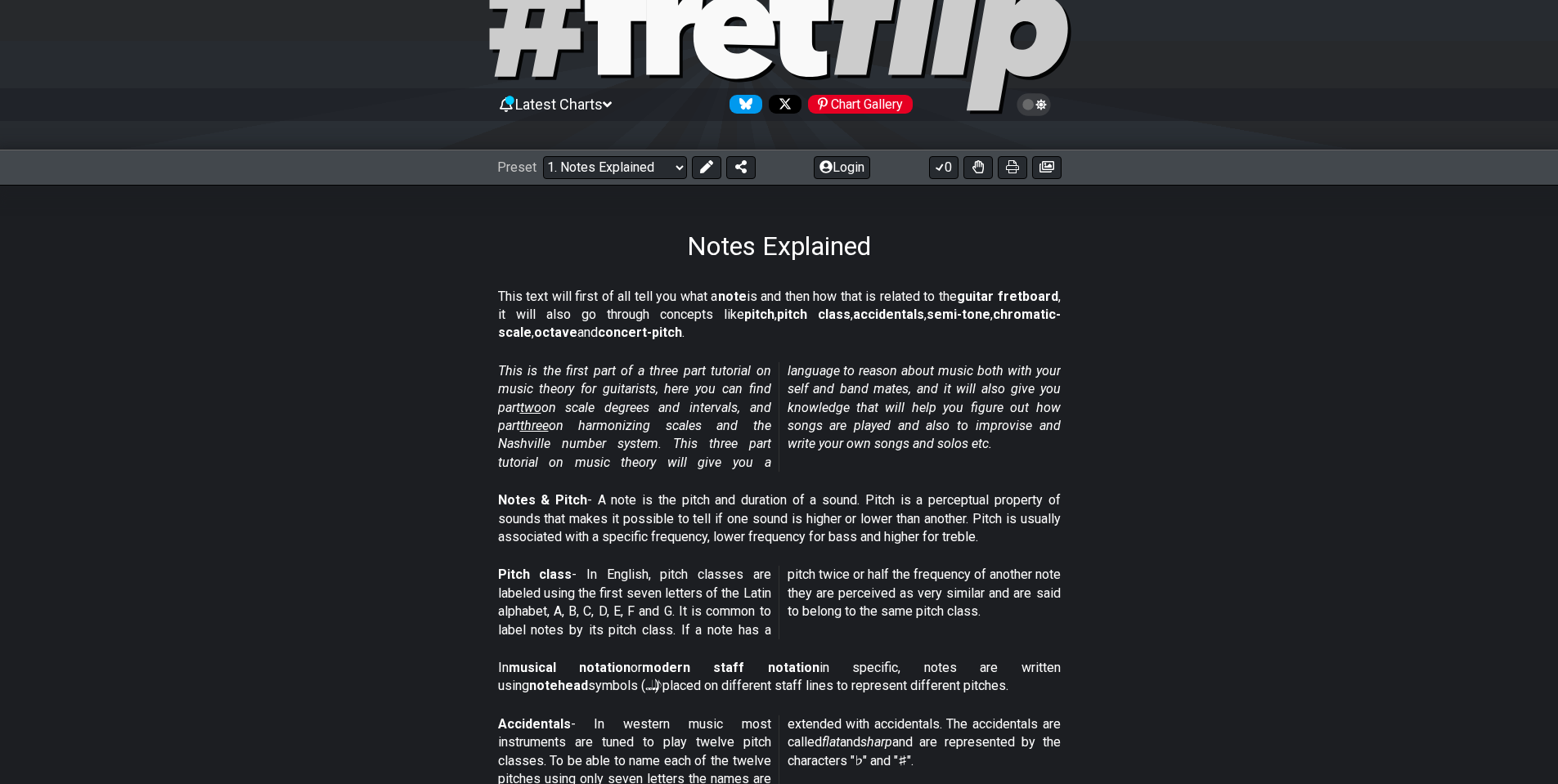
drag, startPoint x: 692, startPoint y: 297, endPoint x: 795, endPoint y: 303, distance: 103.2
click at [795, 303] on p "This text will first of all tell you what a note is and then how that is relate…" at bounding box center [779, 314] width 562 height 55
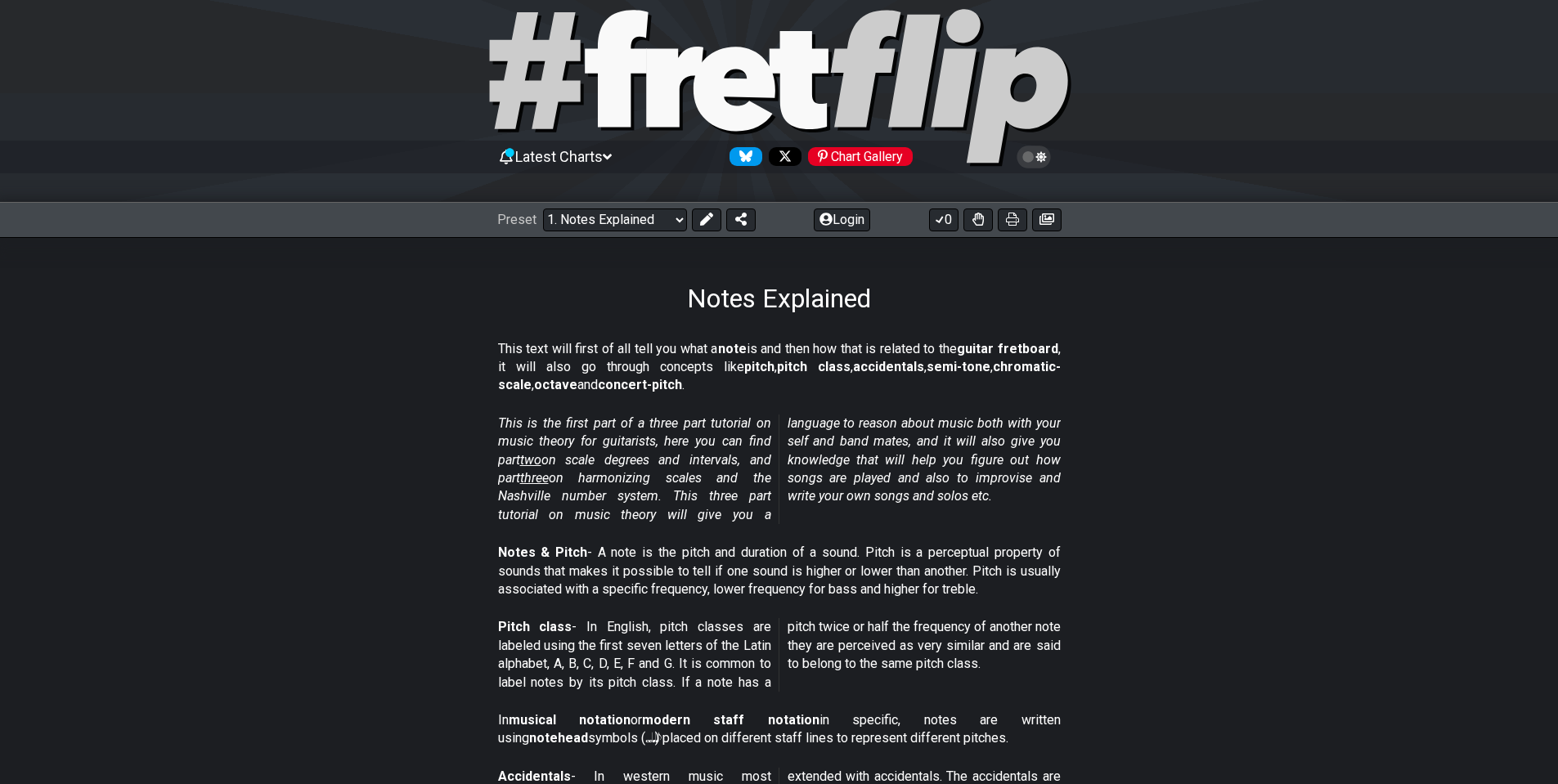
scroll to position [0, 0]
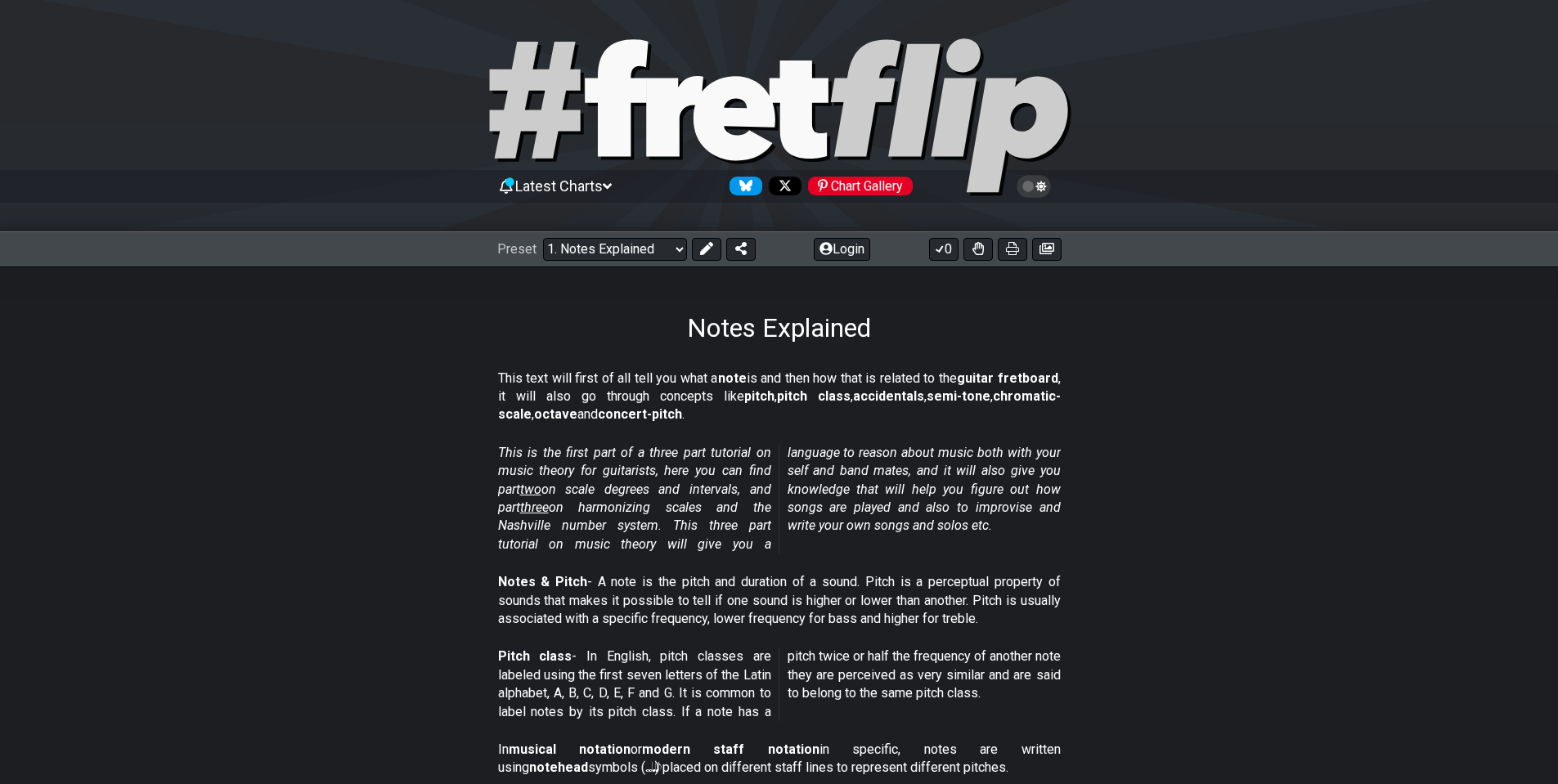
click at [543, 187] on span "Latest Charts" at bounding box center [559, 186] width 87 height 17
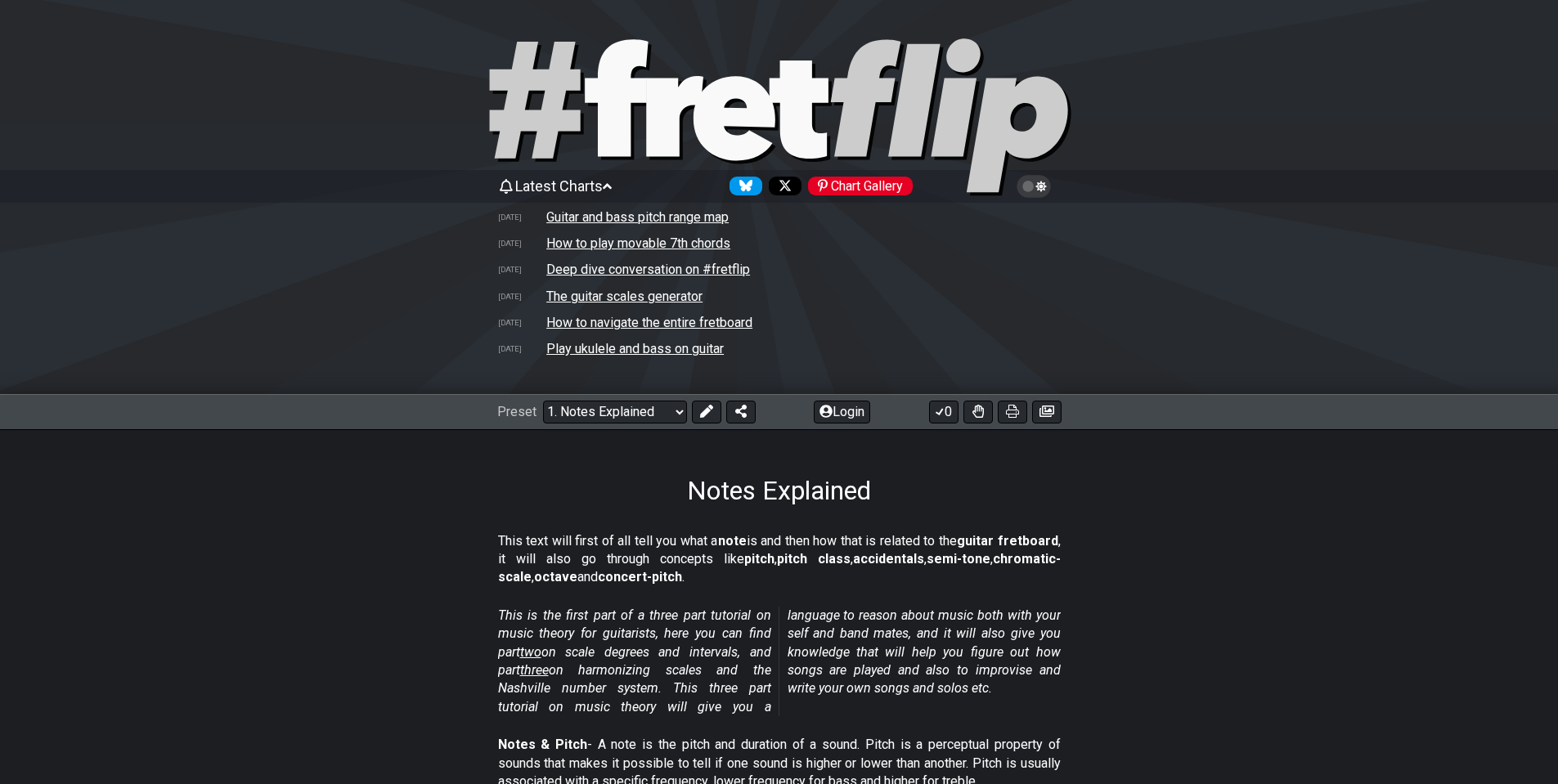
click at [547, 187] on span "Latest Charts" at bounding box center [559, 186] width 87 height 17
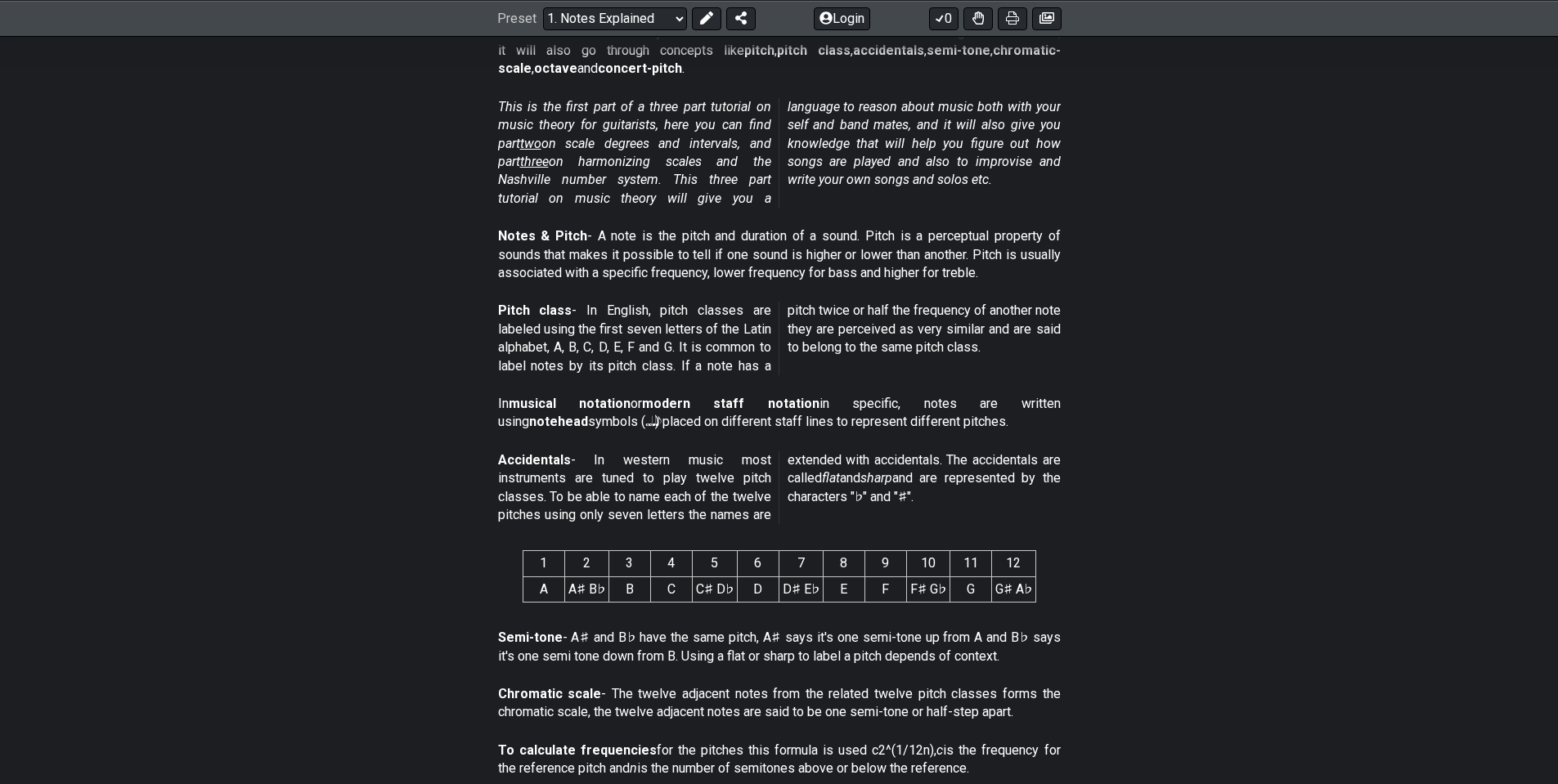
scroll to position [101, 0]
